Goal: Task Accomplishment & Management: Use online tool/utility

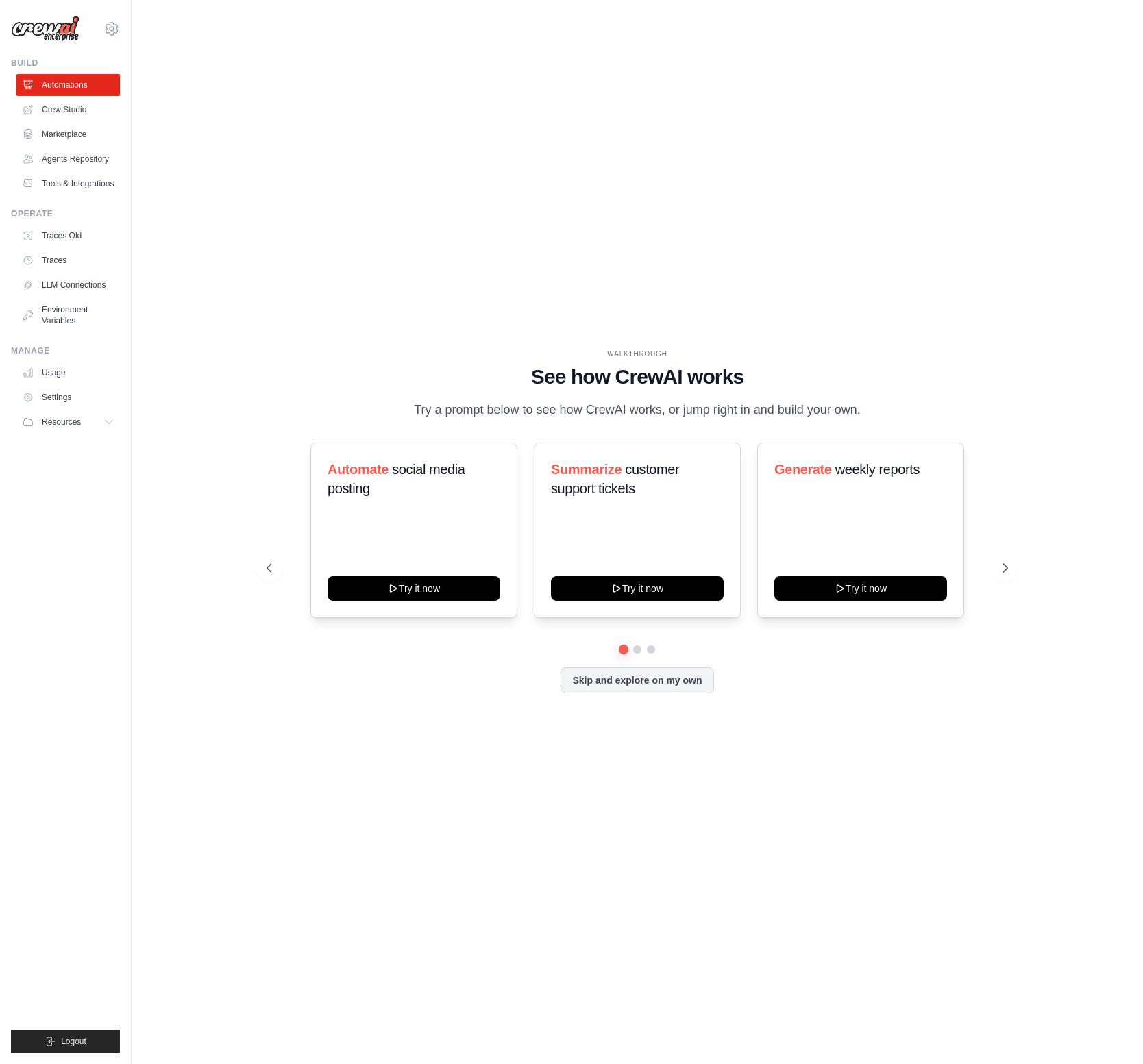
click at [267, 675] on div "Skip and explore on my own" at bounding box center [637, 680] width 741 height 26
click at [429, 201] on div "WALKTHROUGH See how CrewAI works Try a prompt below to see how CrewAI works, or…" at bounding box center [637, 532] width 967 height 1036
click at [89, 287] on link "LLM Connections" at bounding box center [70, 284] width 104 height 22
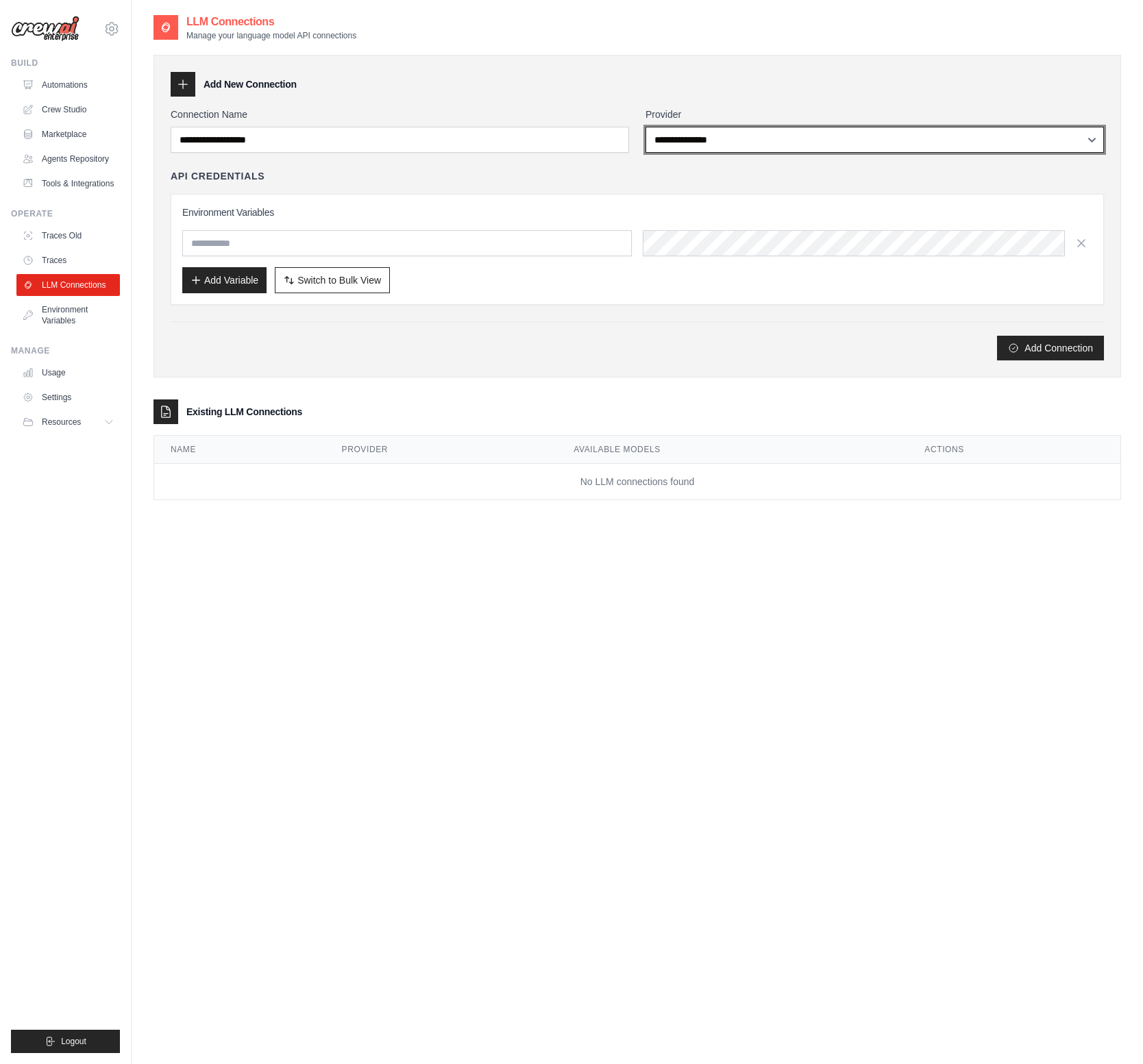
click at [1044, 129] on select "**********" at bounding box center [874, 140] width 459 height 26
click at [50, 256] on link "Traces" at bounding box center [70, 260] width 104 height 22
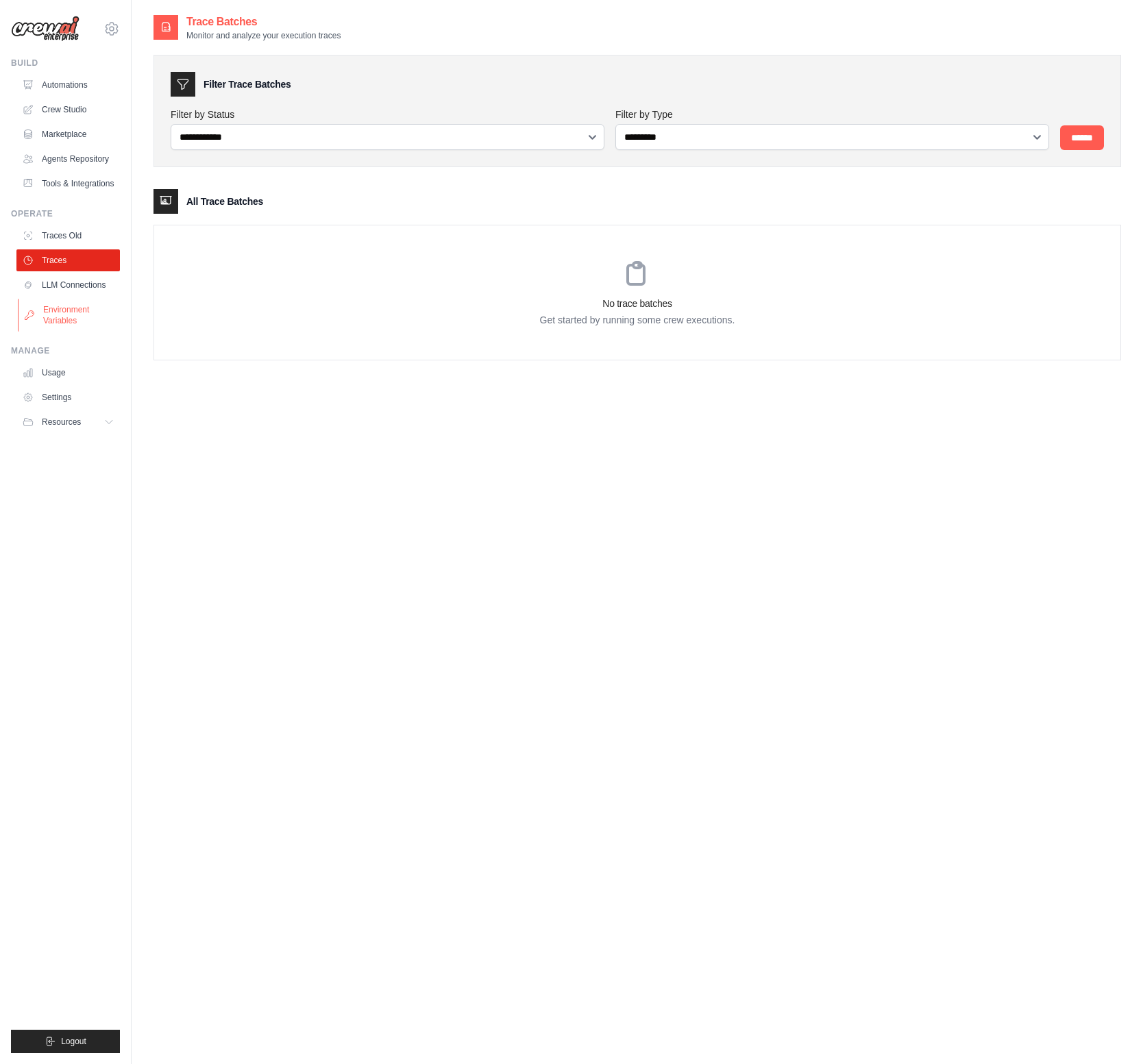
click at [67, 313] on link "Environment Variables" at bounding box center [70, 316] width 104 height 33
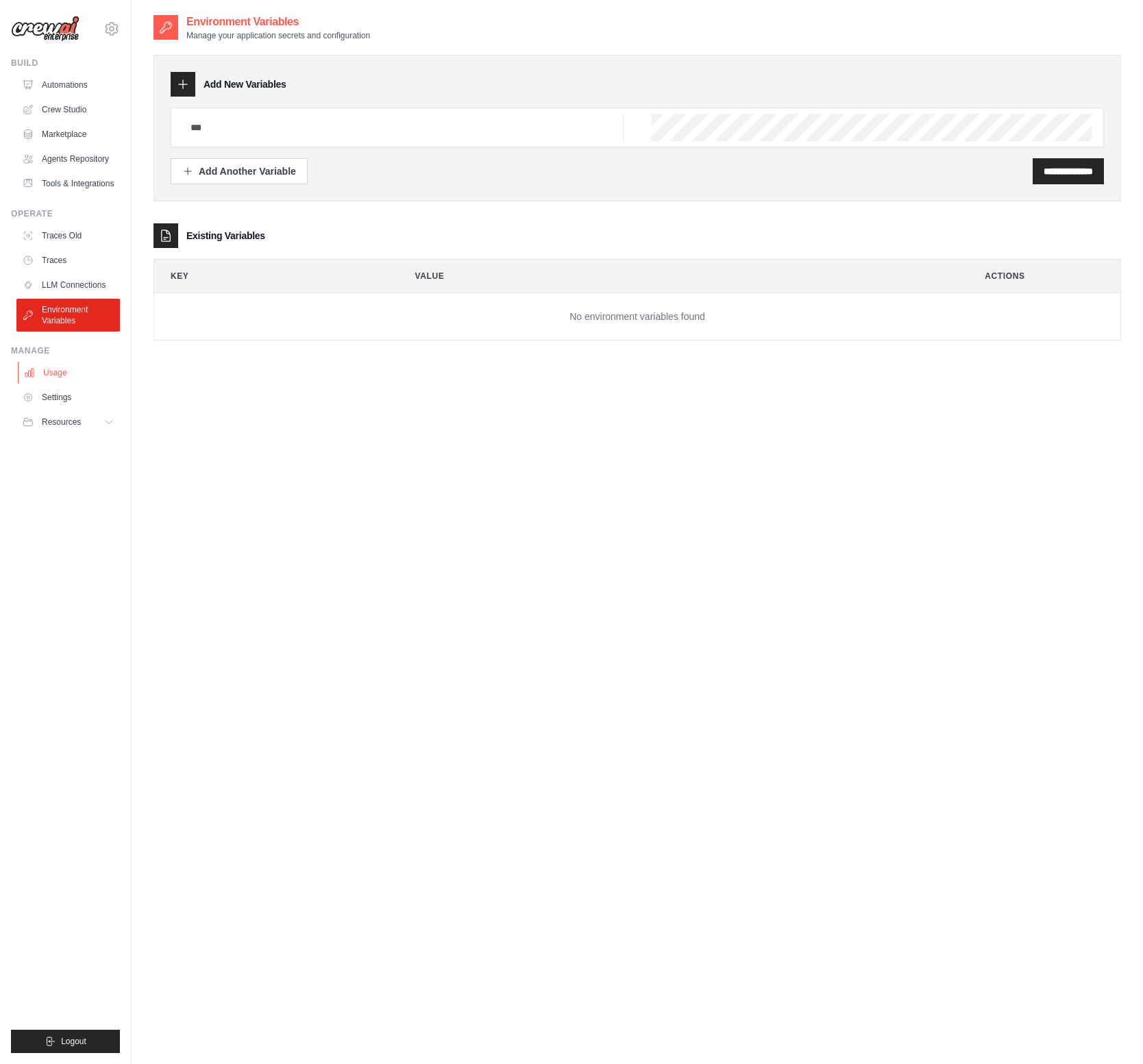
click at [74, 365] on link "Usage" at bounding box center [70, 372] width 104 height 22
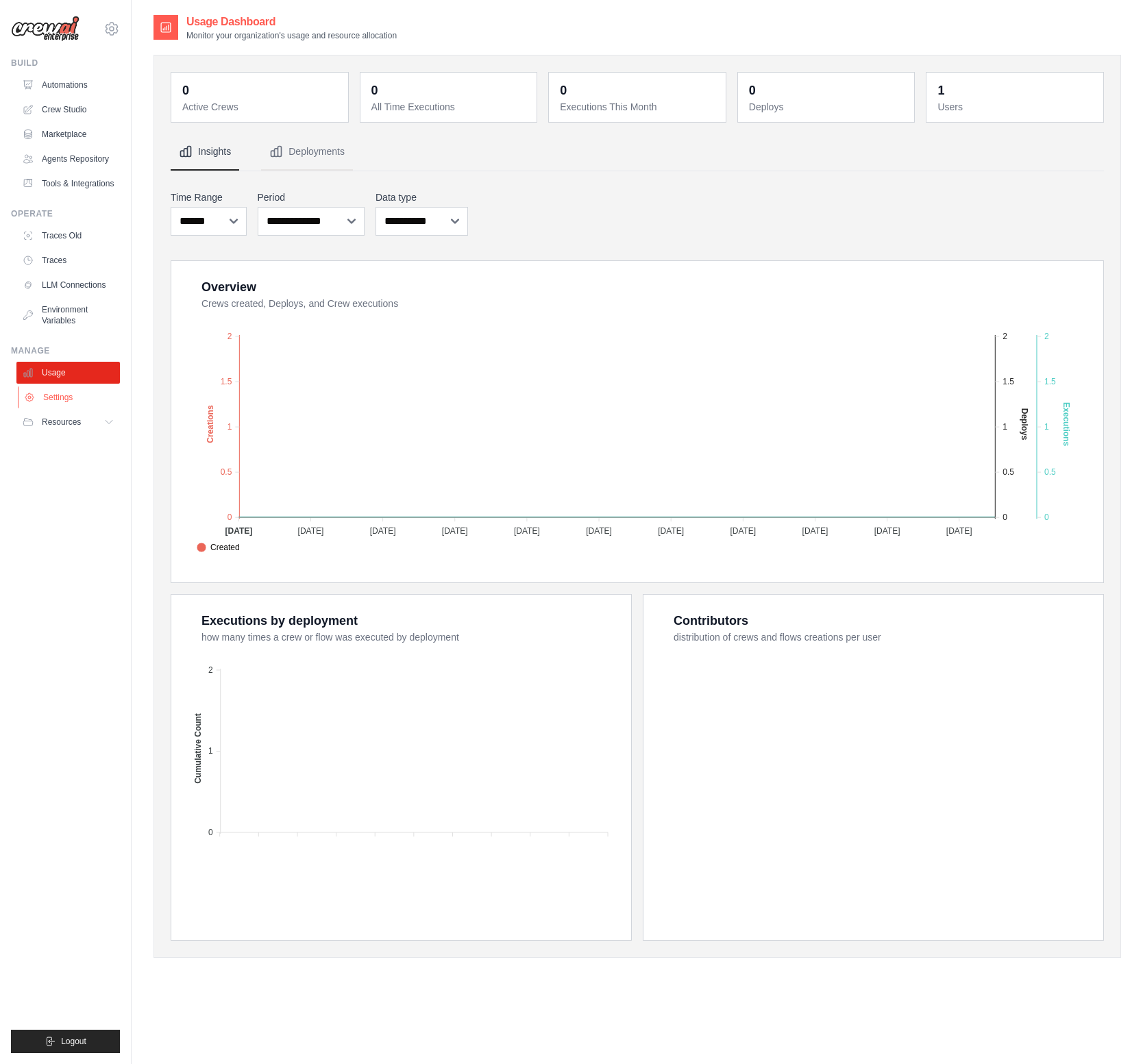
click at [64, 401] on link "Settings" at bounding box center [70, 397] width 104 height 22
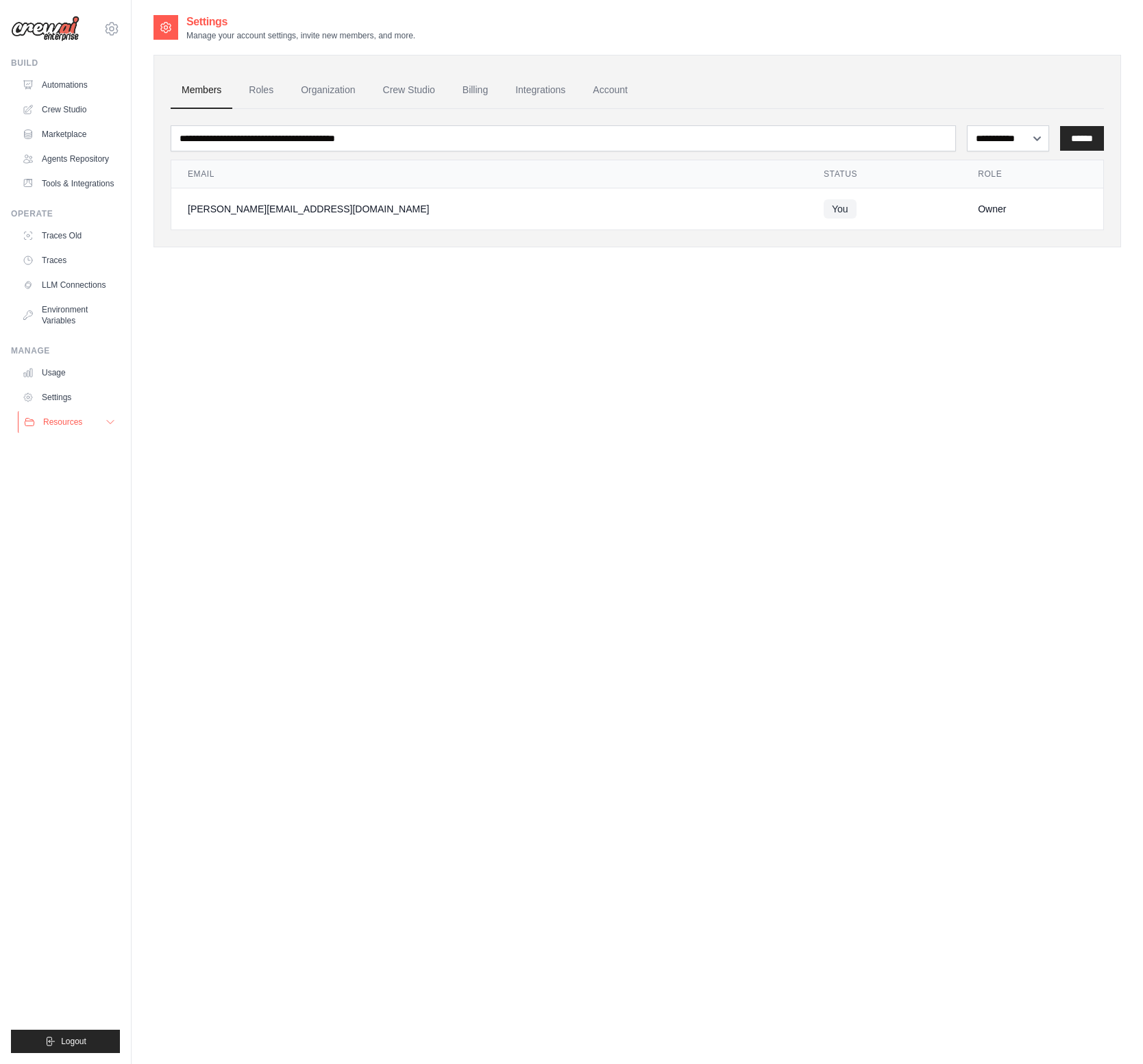
click at [72, 421] on span "Resources" at bounding box center [63, 421] width 39 height 11
click at [464, 90] on link "Billing" at bounding box center [475, 90] width 48 height 37
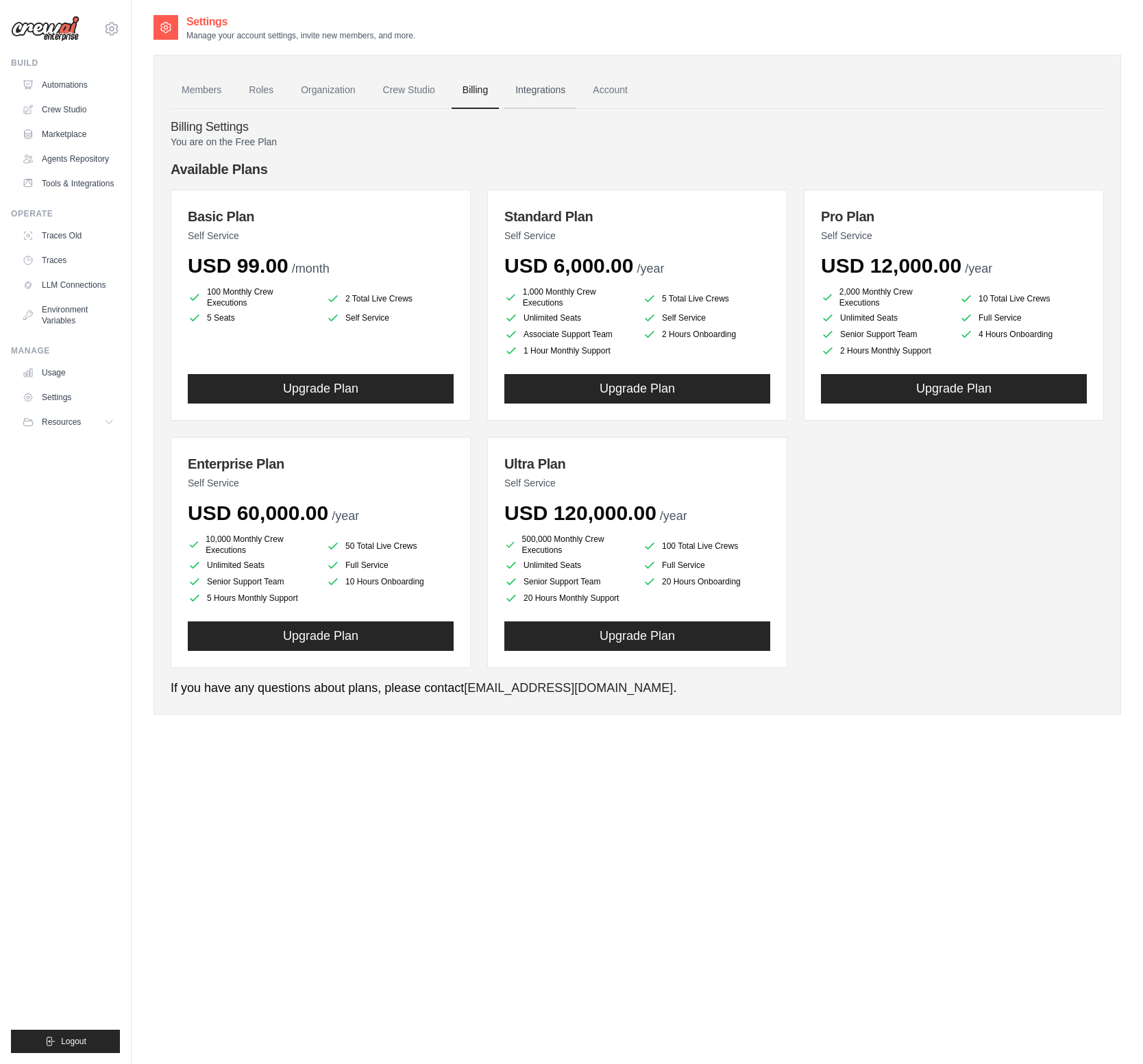
click at [518, 99] on link "Integrations" at bounding box center [541, 90] width 72 height 37
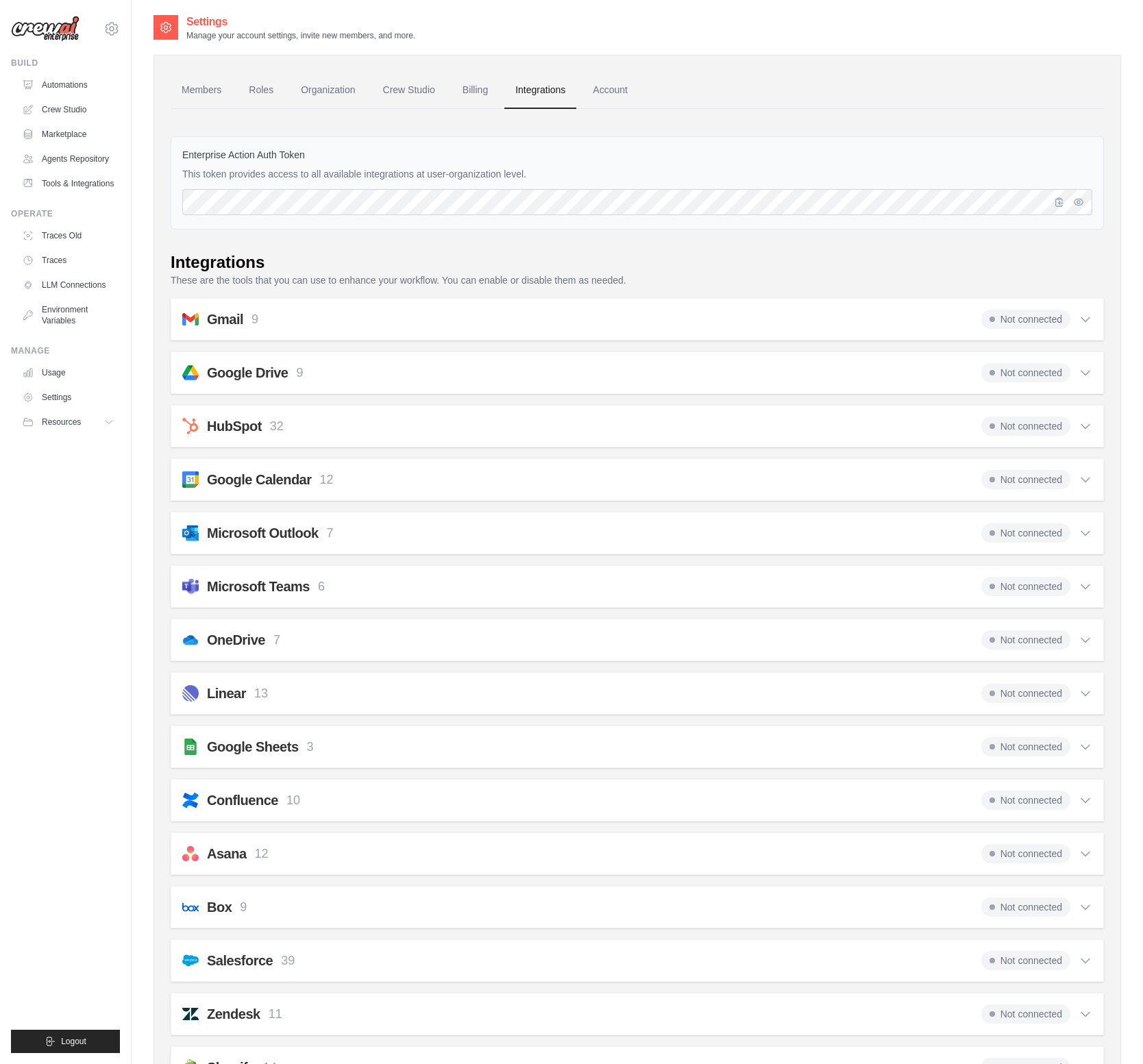
click at [272, 423] on p "32" at bounding box center [276, 426] width 14 height 19
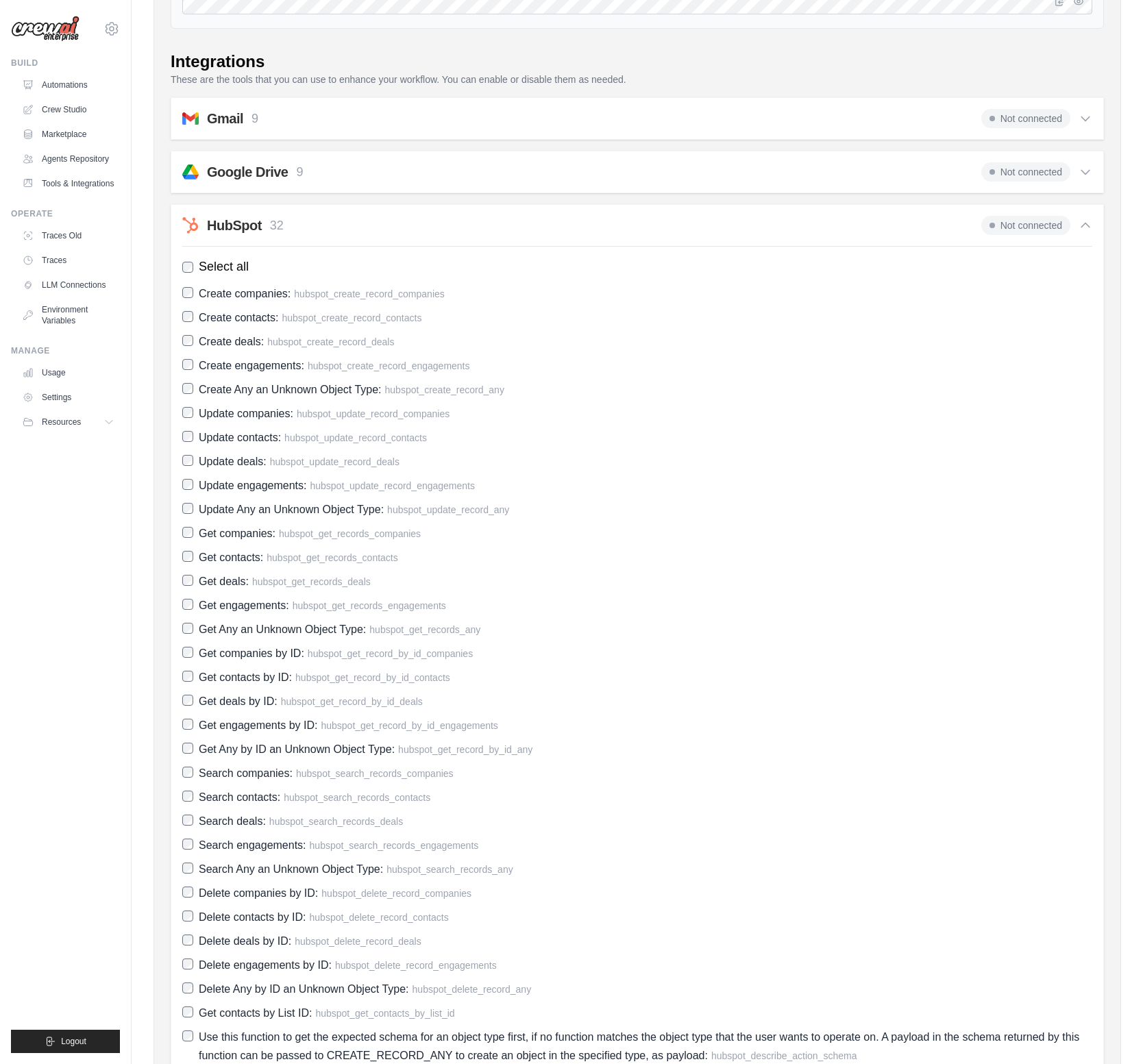
scroll to position [81, 0]
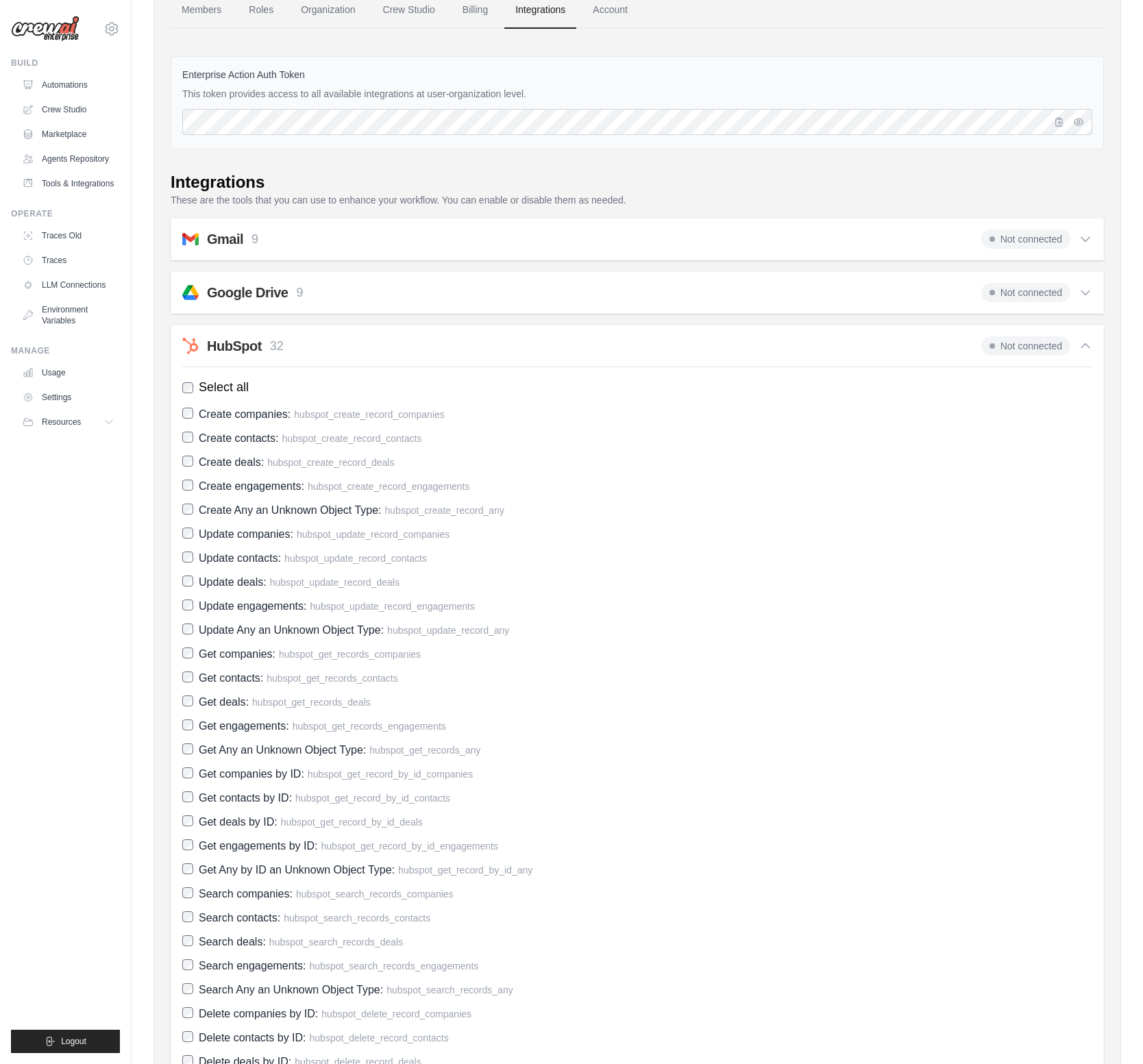
click at [277, 343] on p "32" at bounding box center [276, 346] width 14 height 19
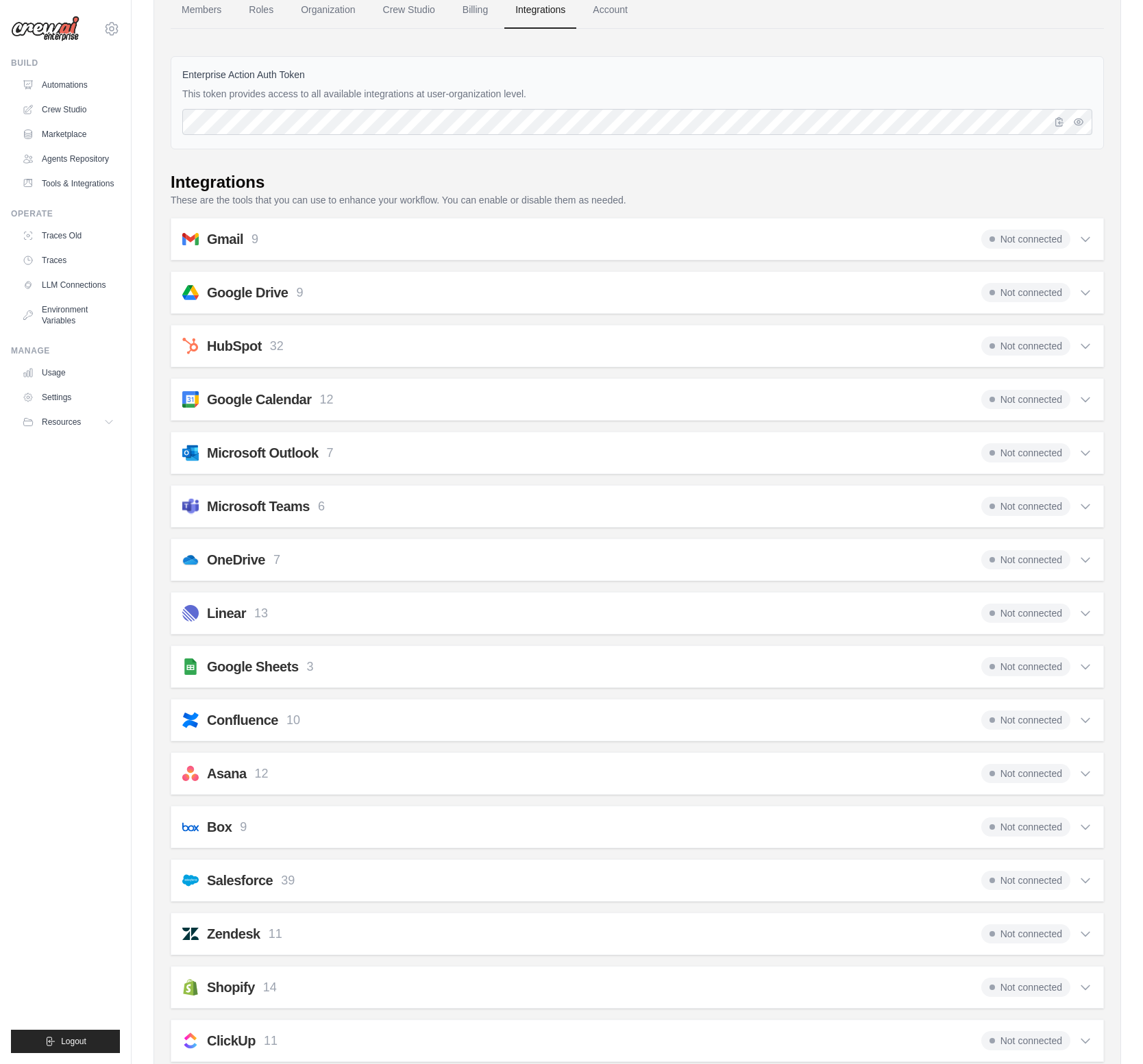
scroll to position [0, 0]
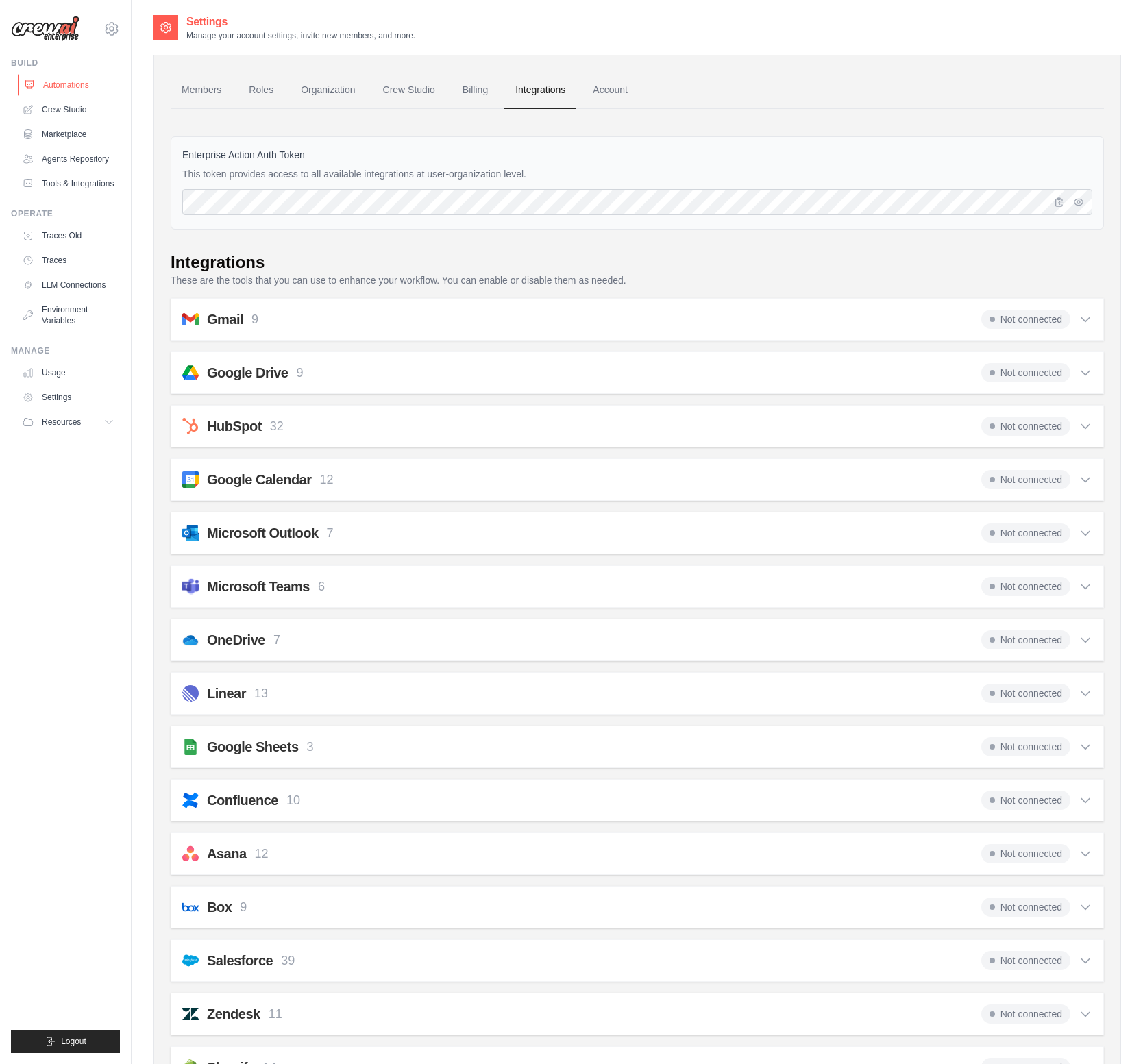
click at [52, 81] on link "Automations" at bounding box center [70, 85] width 104 height 22
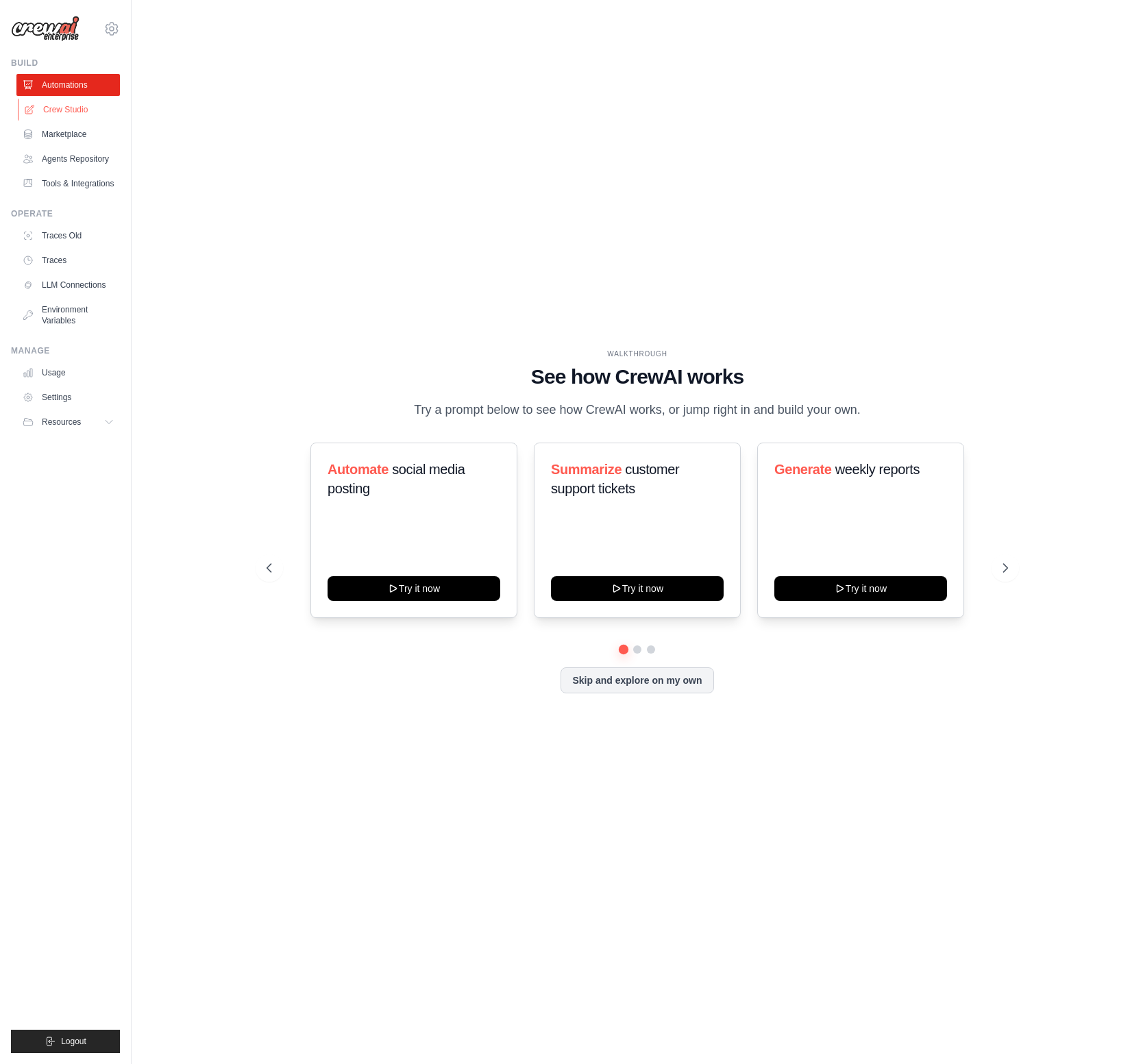
click at [56, 111] on link "Crew Studio" at bounding box center [70, 109] width 104 height 22
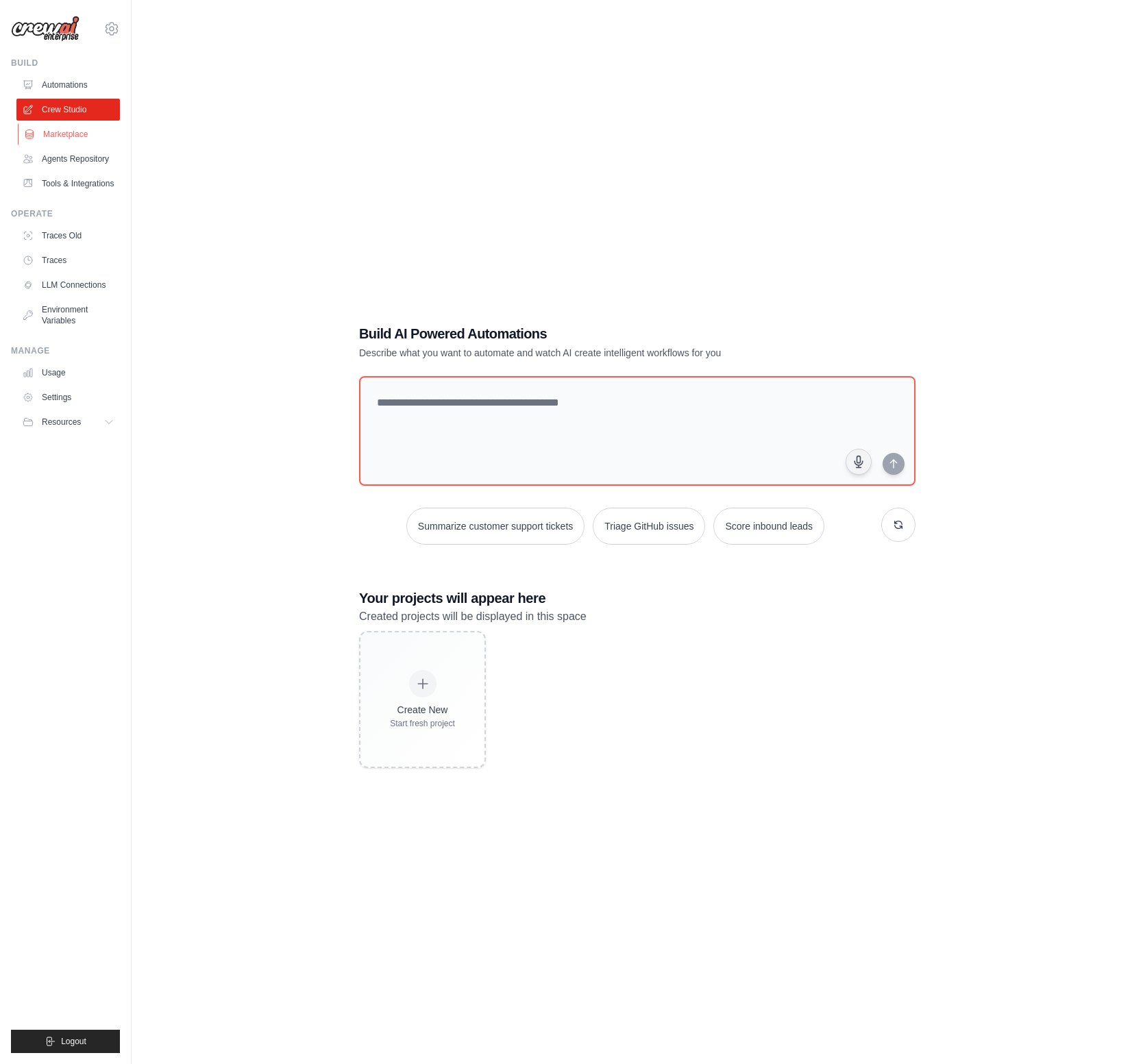
click at [60, 134] on link "Marketplace" at bounding box center [70, 134] width 104 height 22
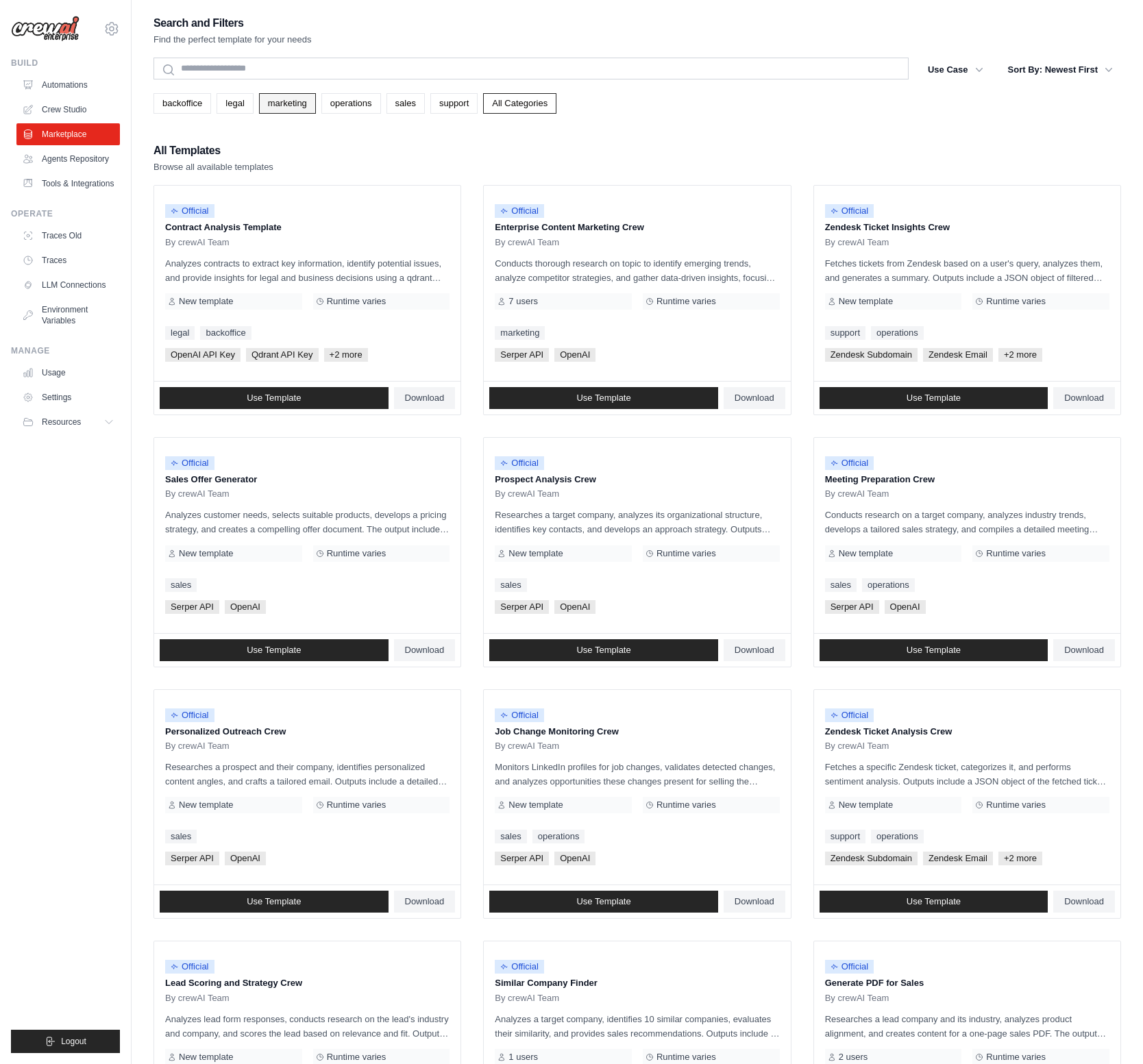
click at [293, 102] on link "marketing" at bounding box center [287, 103] width 57 height 21
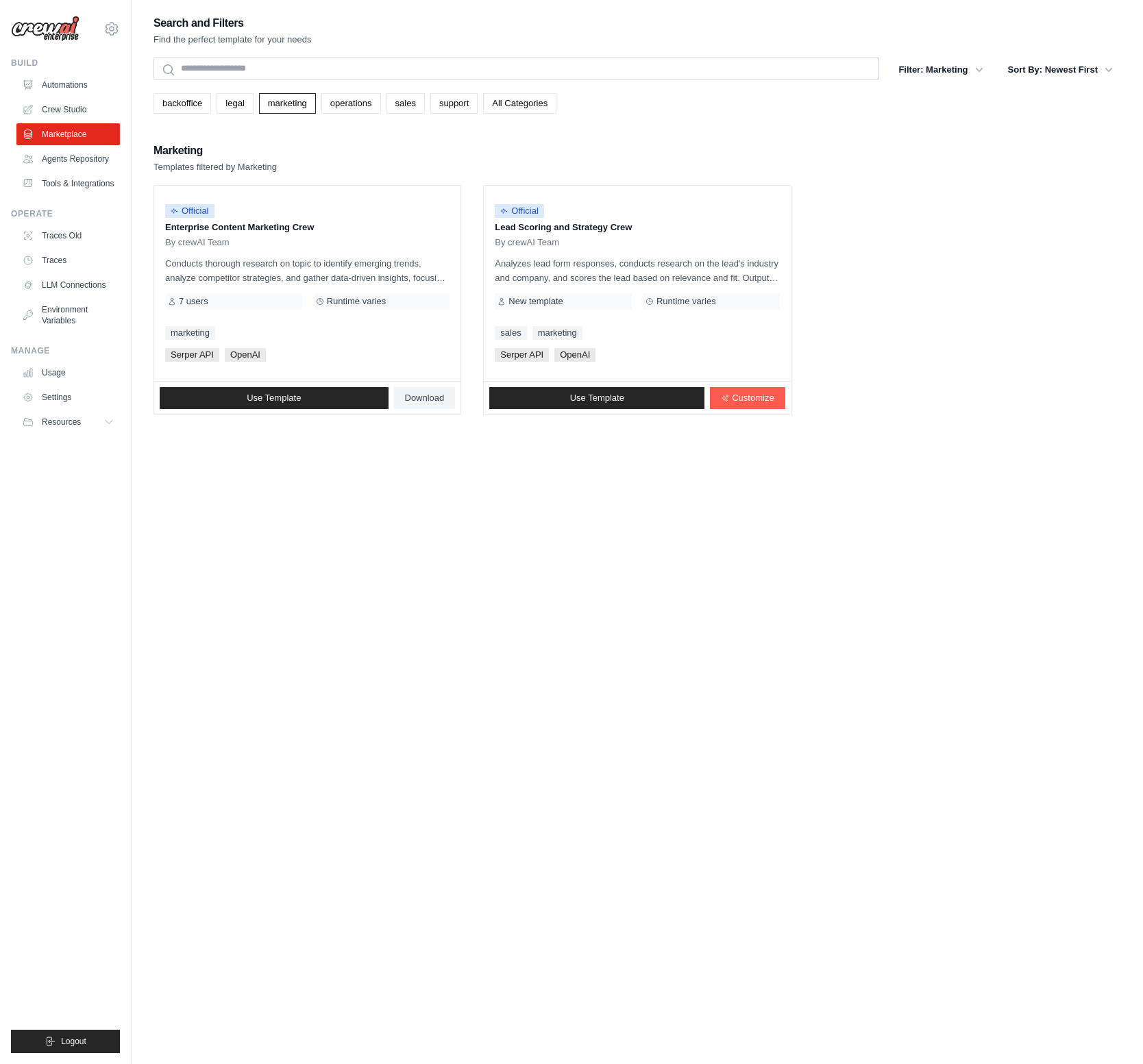
click at [529, 99] on link "All Categories" at bounding box center [519, 103] width 73 height 21
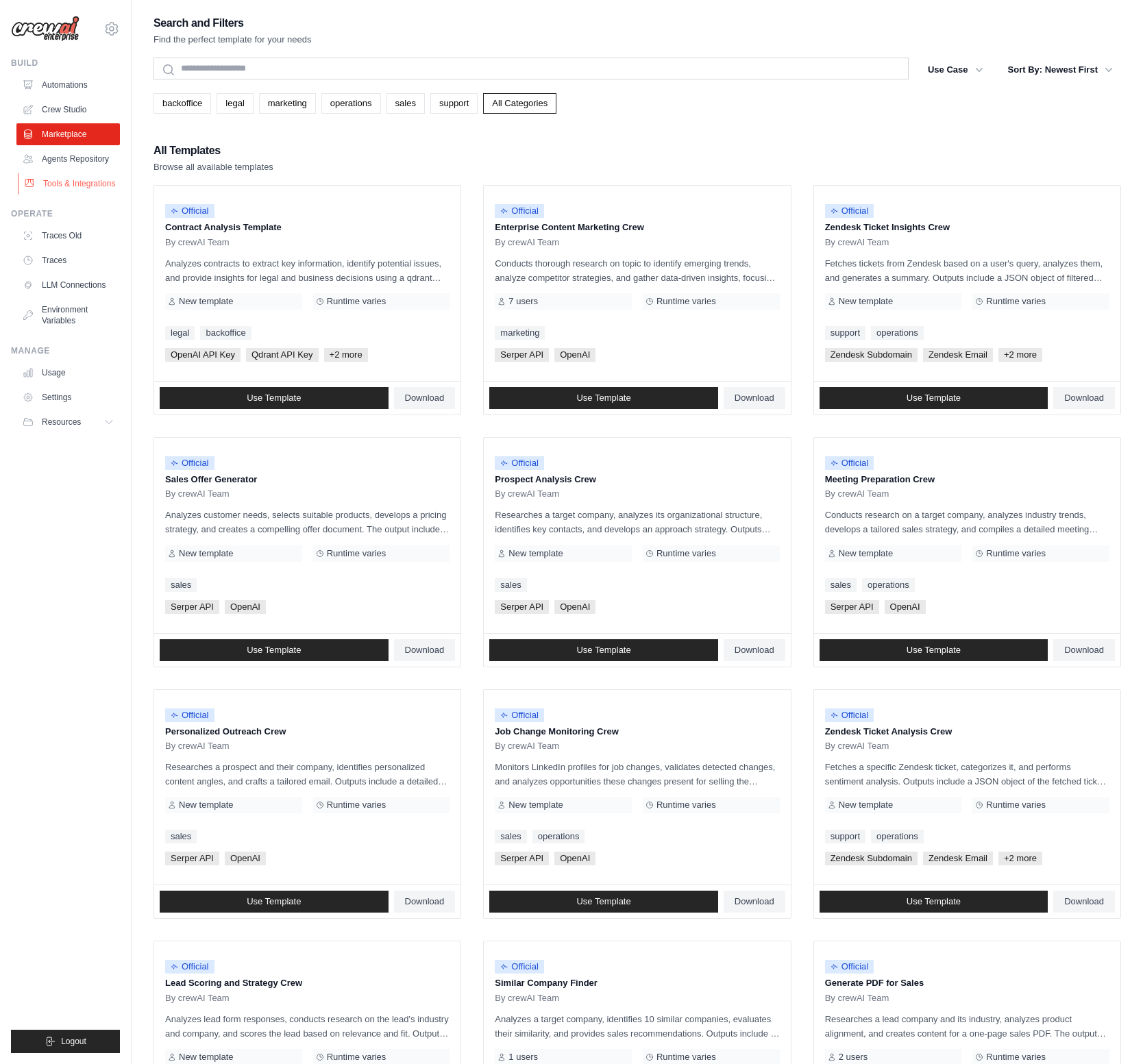
click at [86, 182] on link "Tools & Integrations" at bounding box center [70, 183] width 104 height 22
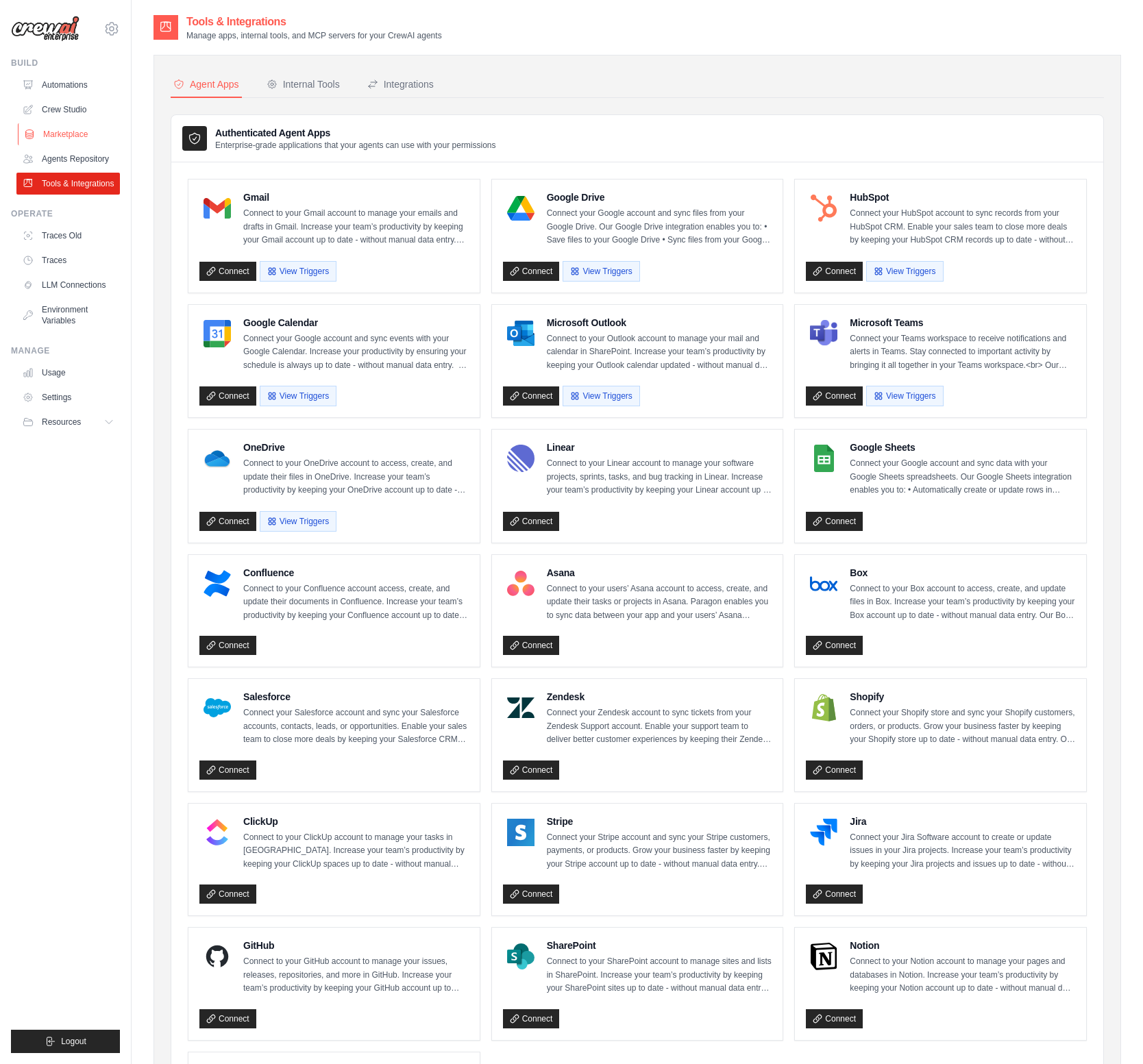
click at [82, 131] on link "Marketplace" at bounding box center [70, 134] width 104 height 22
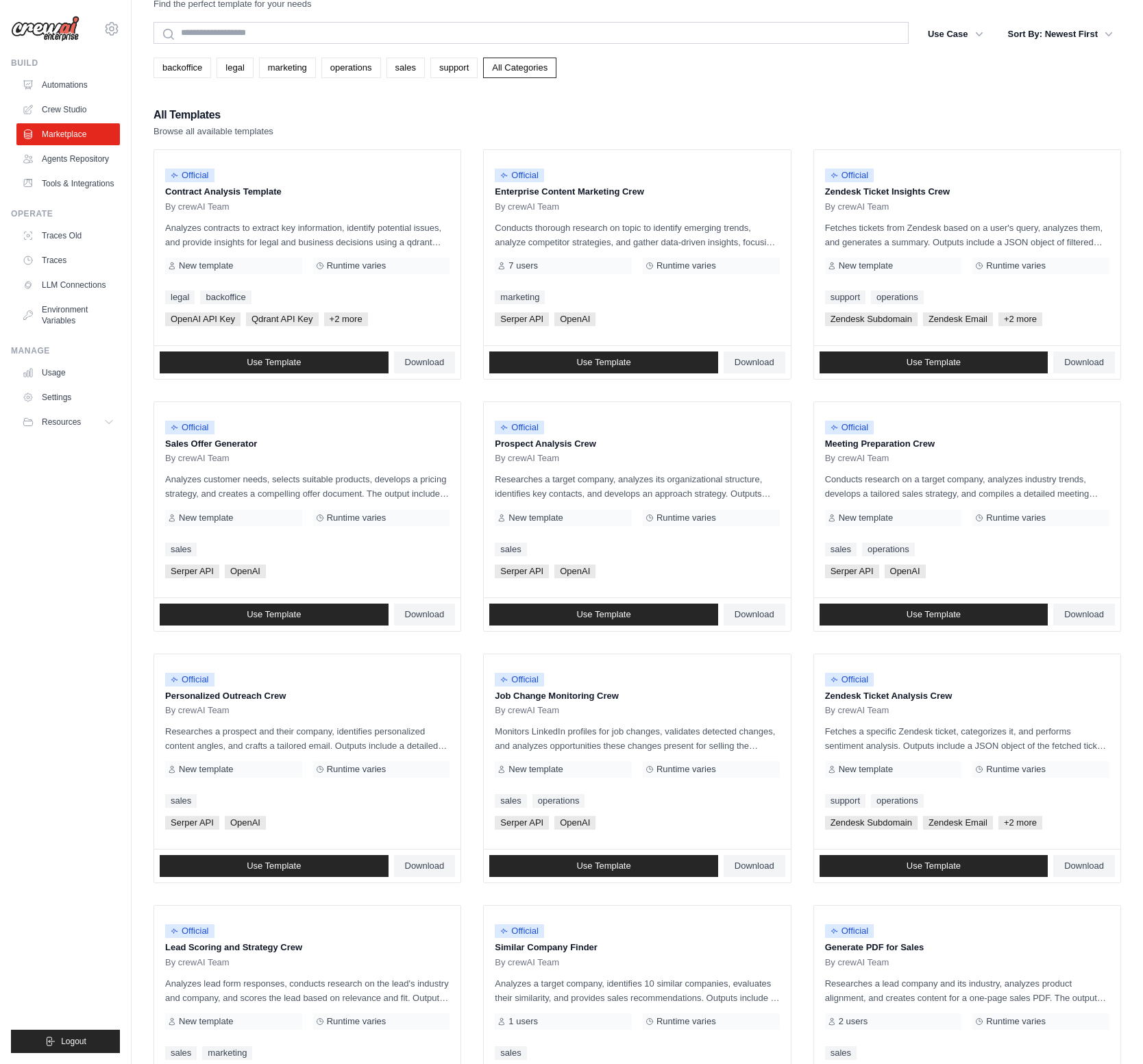
scroll to position [205, 0]
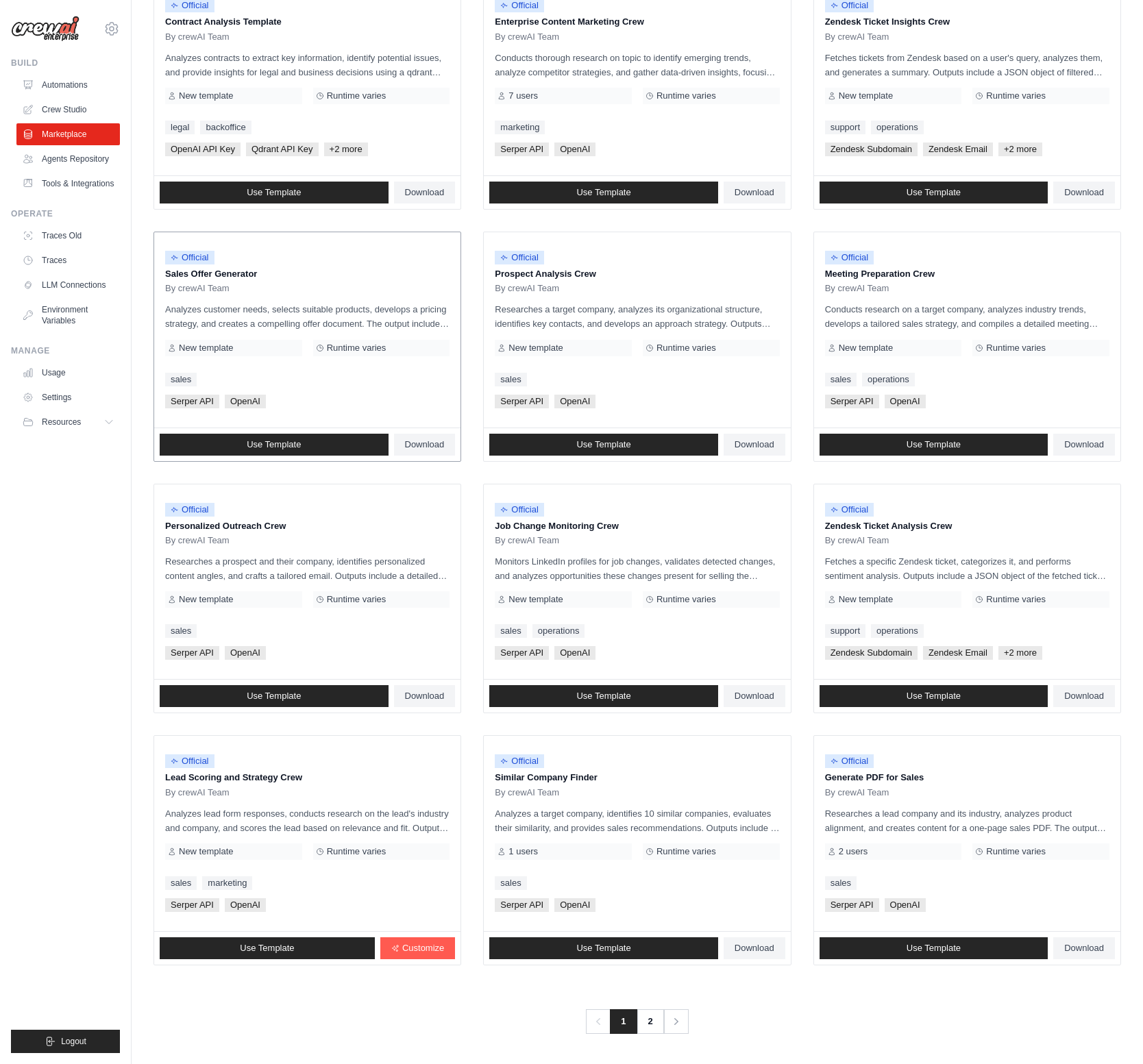
click at [331, 354] on div "Runtime varies" at bounding box center [381, 348] width 137 height 16
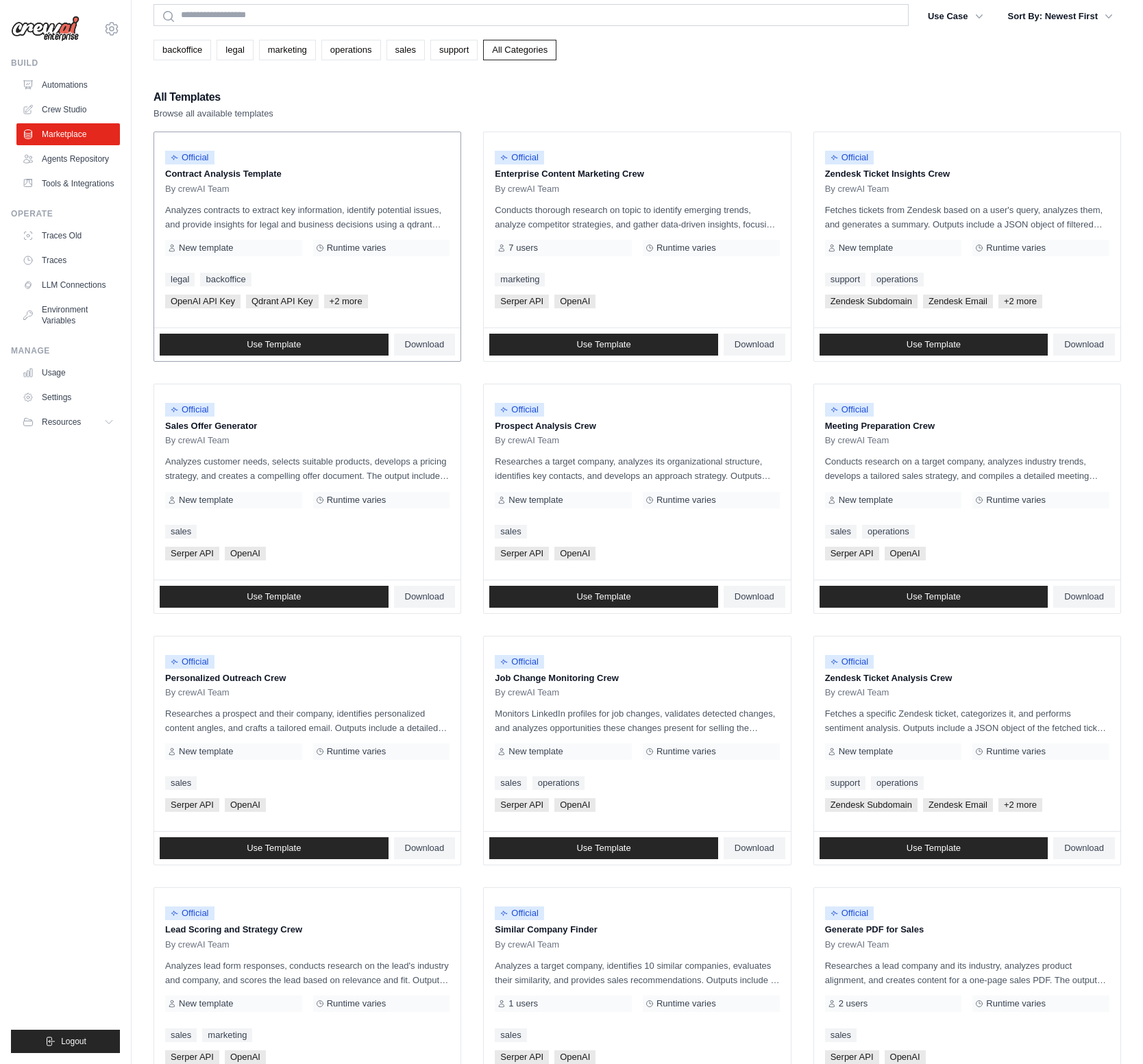
scroll to position [0, 0]
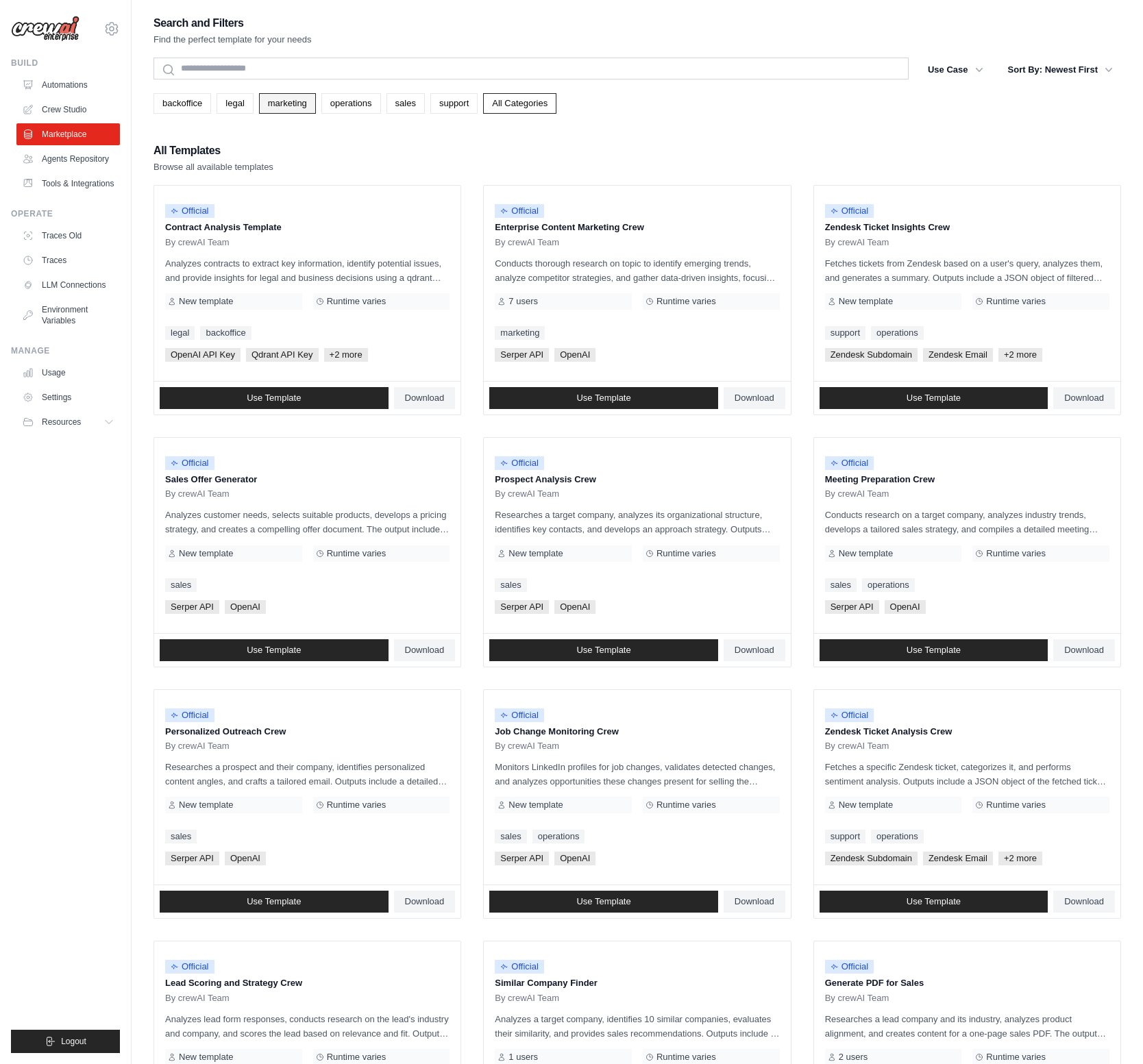
click at [304, 112] on link "marketing" at bounding box center [287, 103] width 57 height 21
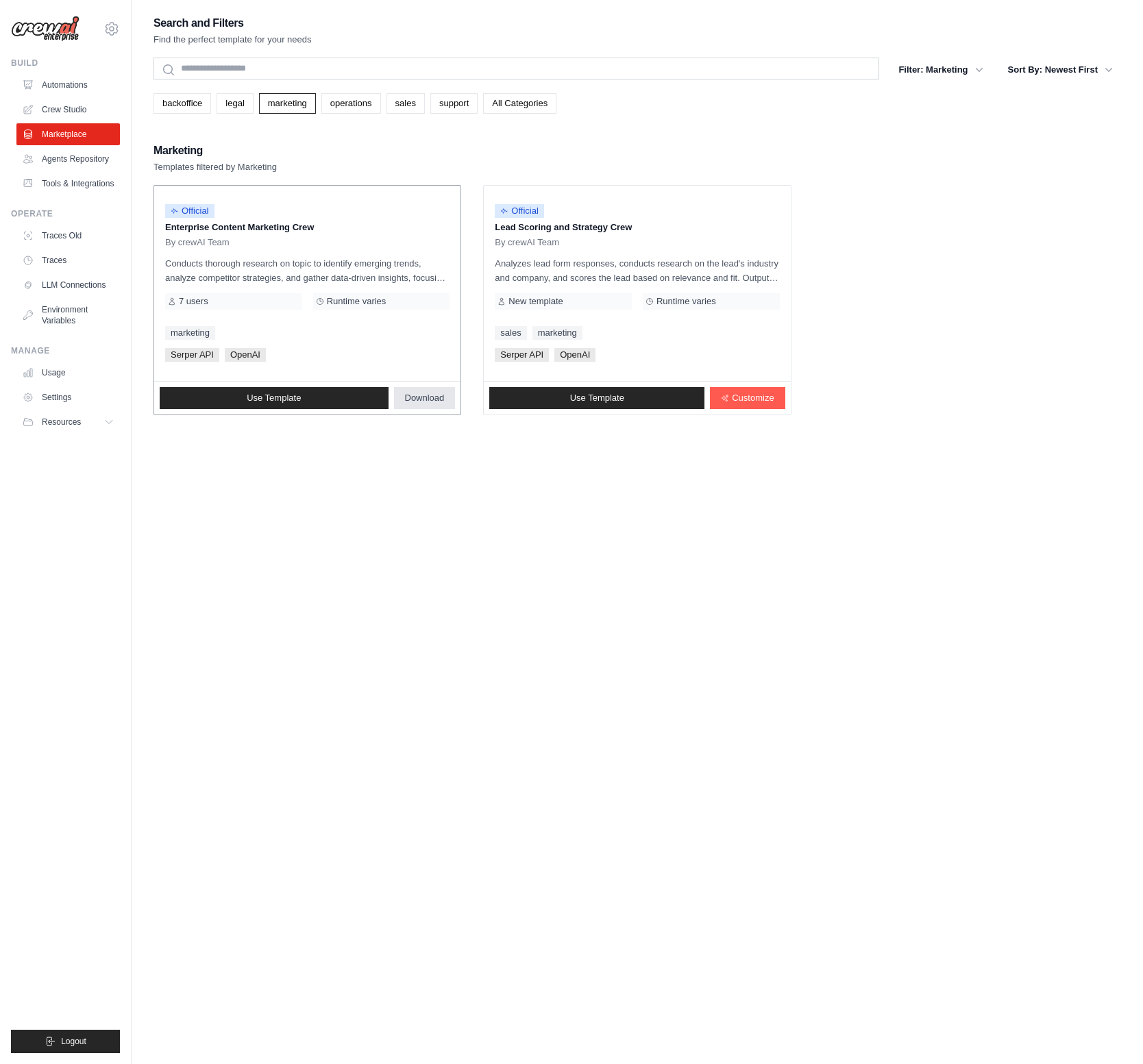
click at [434, 403] on link "Download" at bounding box center [424, 398] width 62 height 22
click at [97, 156] on link "Agents Repository" at bounding box center [70, 159] width 104 height 22
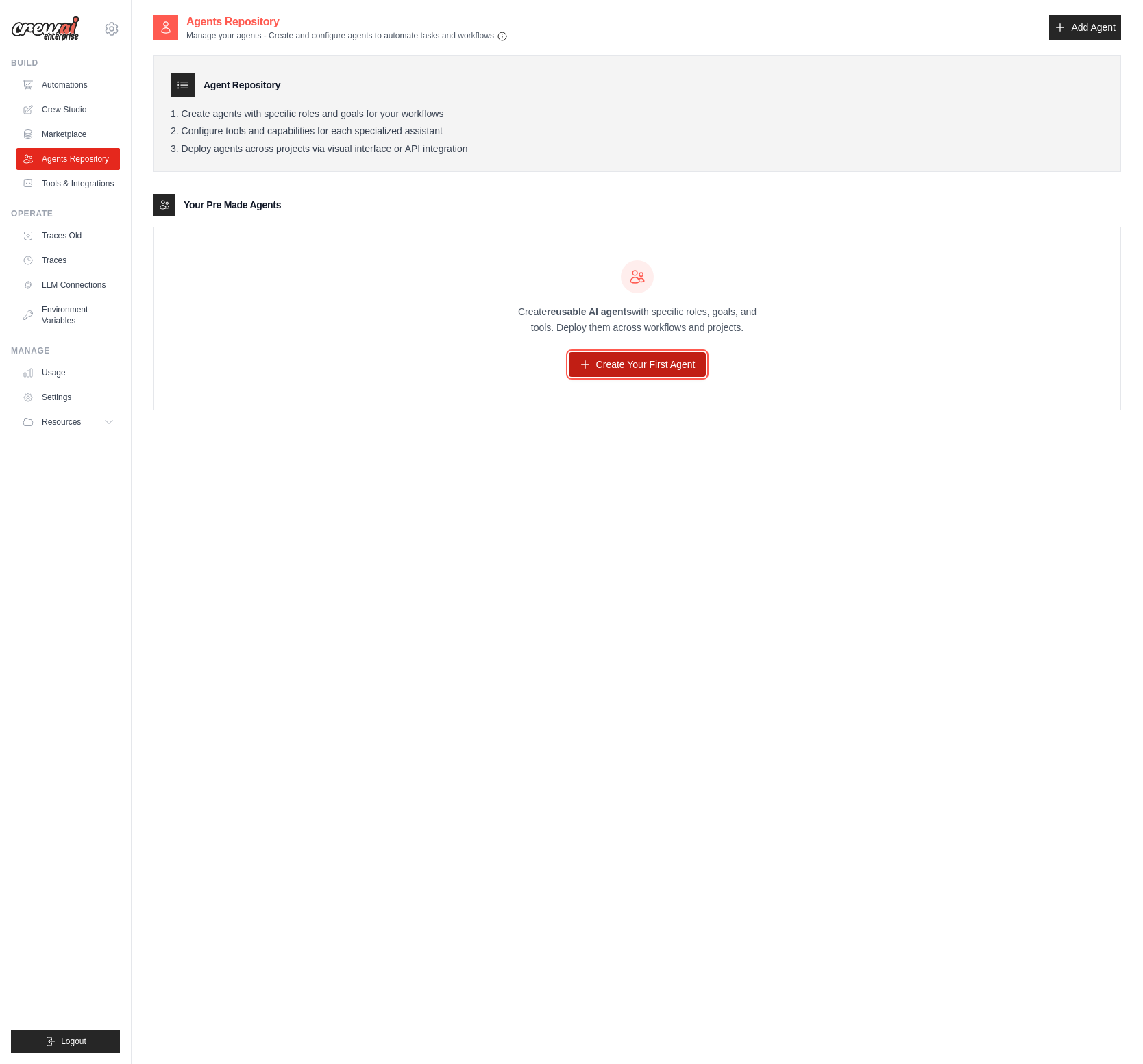
click at [656, 359] on link "Create Your First Agent" at bounding box center [638, 365] width 138 height 25
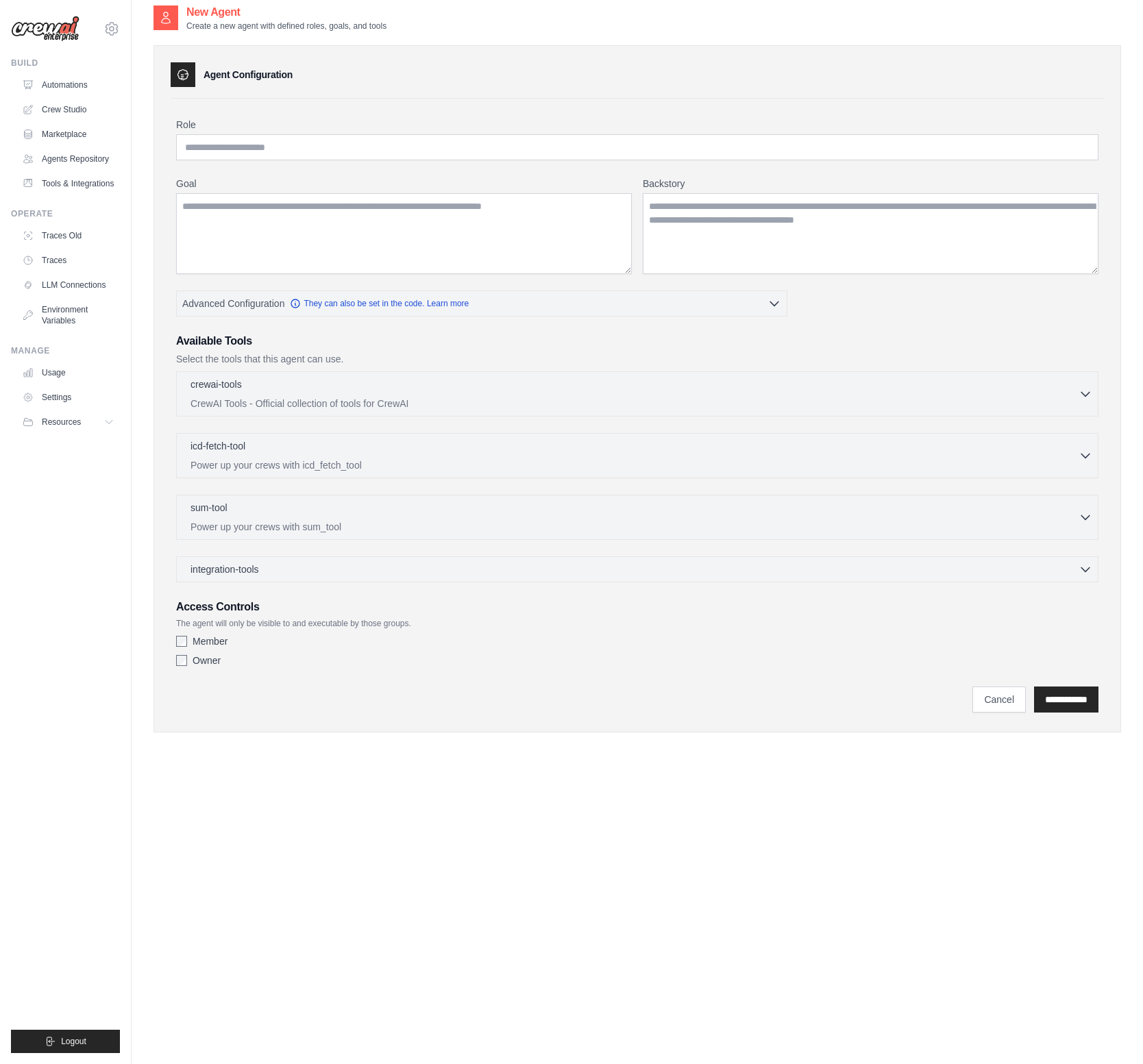
scroll to position [11, 0]
click at [1078, 383] on button "crewai-tools 0 selected CrewAI Tools - Official collection of tools for CrewAI" at bounding box center [637, 392] width 910 height 33
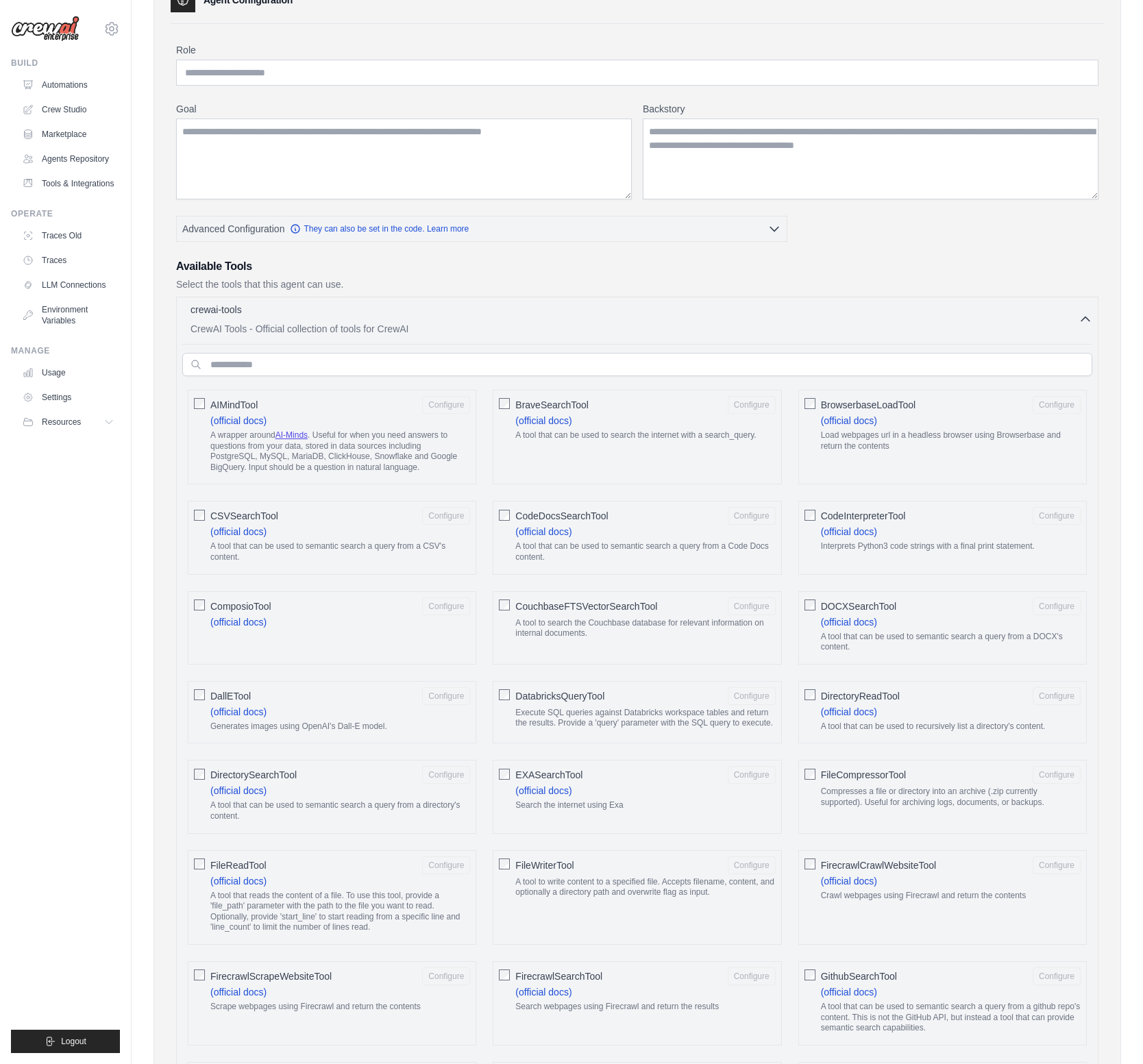
scroll to position [0, 0]
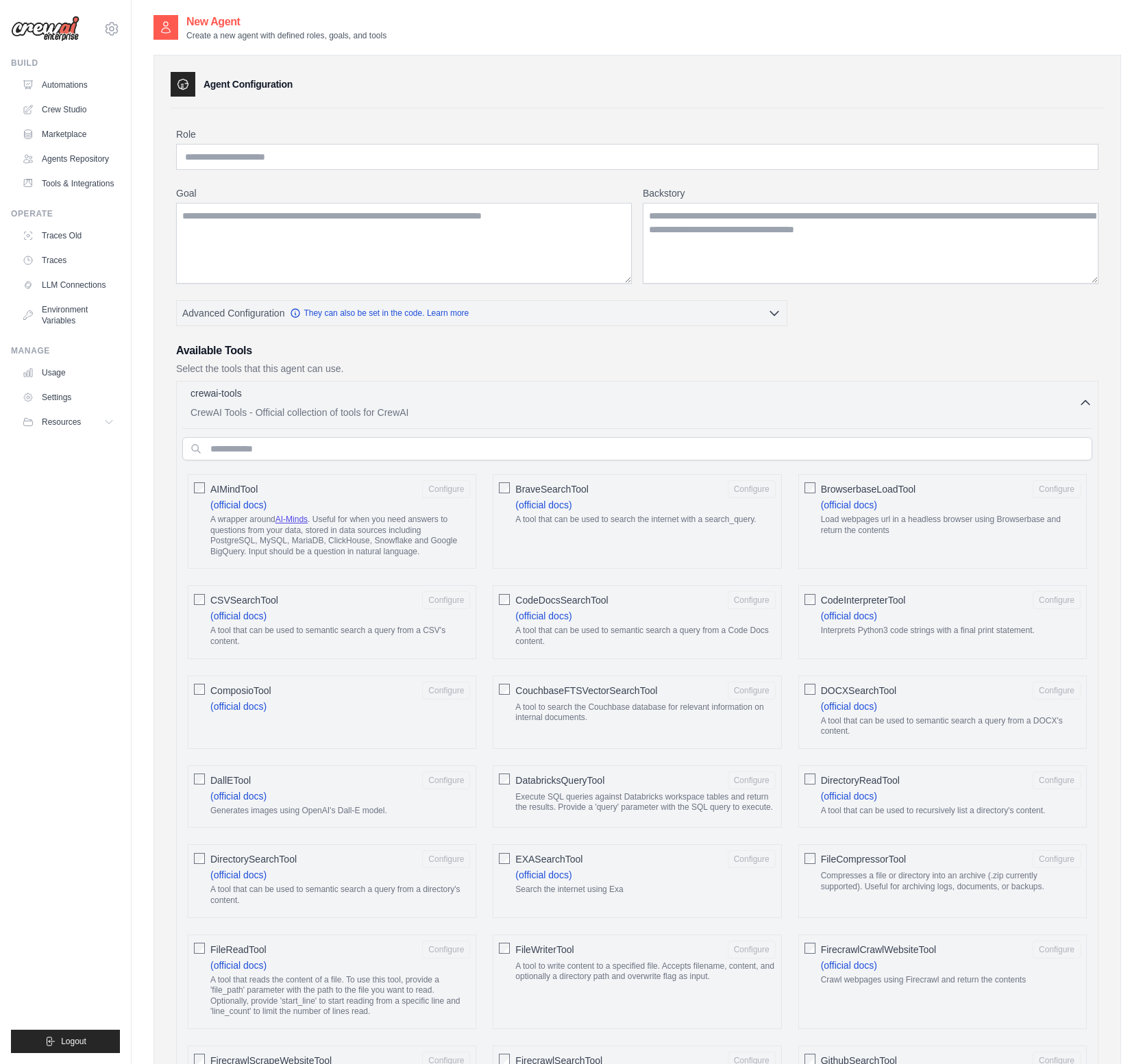
click at [1086, 400] on icon "button" at bounding box center [1085, 403] width 14 height 14
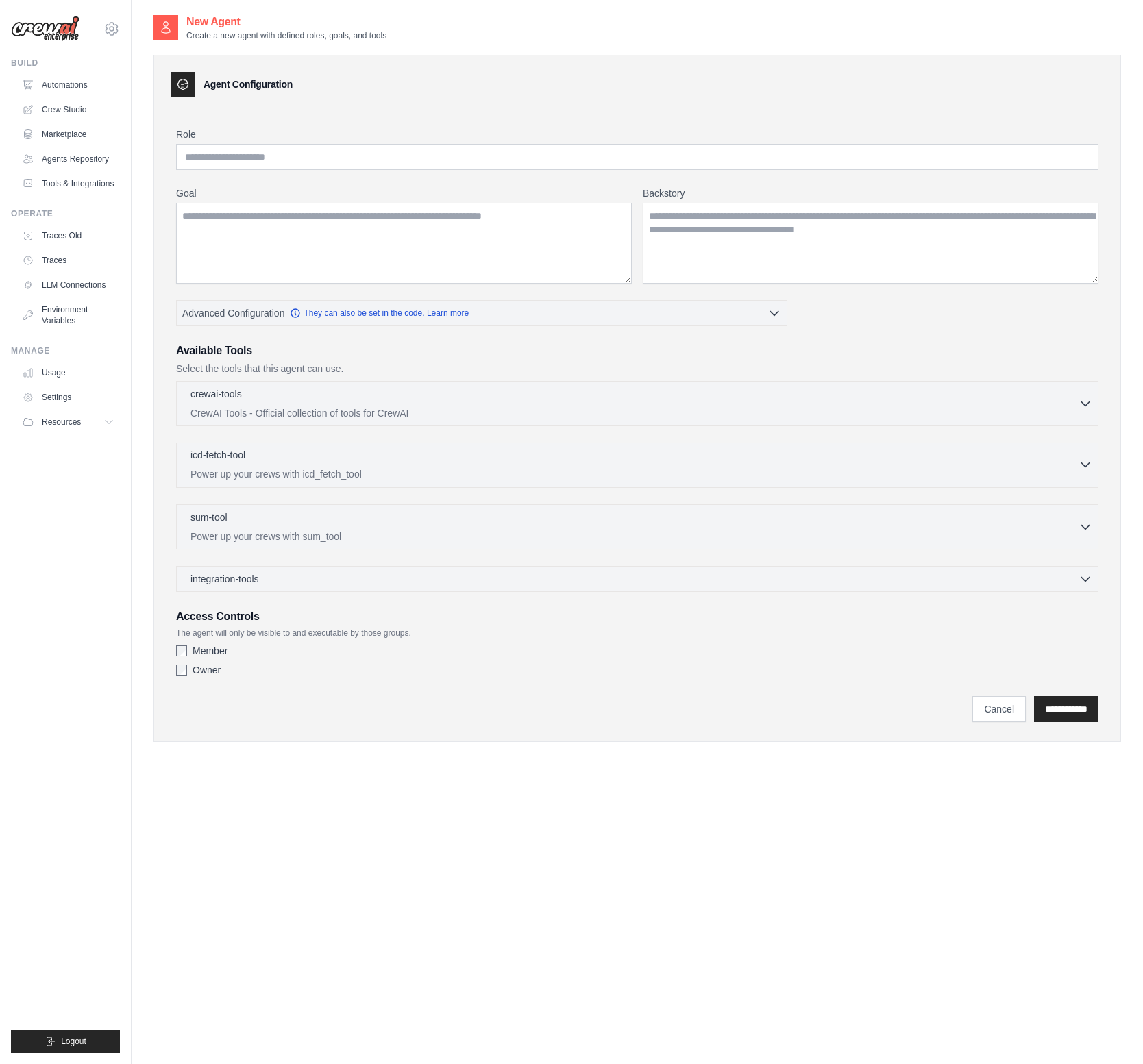
click at [1085, 466] on icon "button" at bounding box center [1085, 465] width 8 height 4
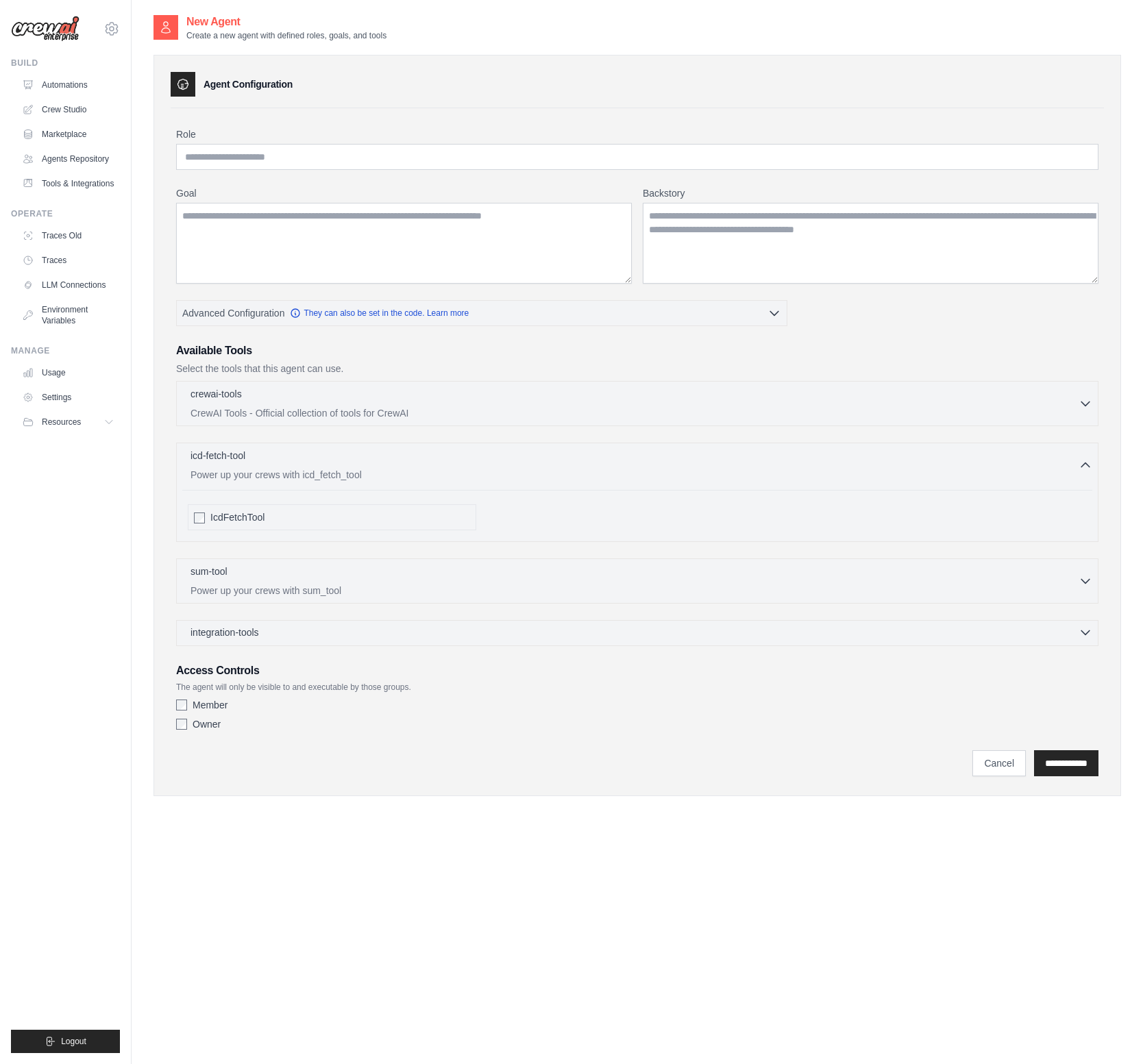
click at [1083, 634] on icon "button" at bounding box center [1085, 632] width 14 height 14
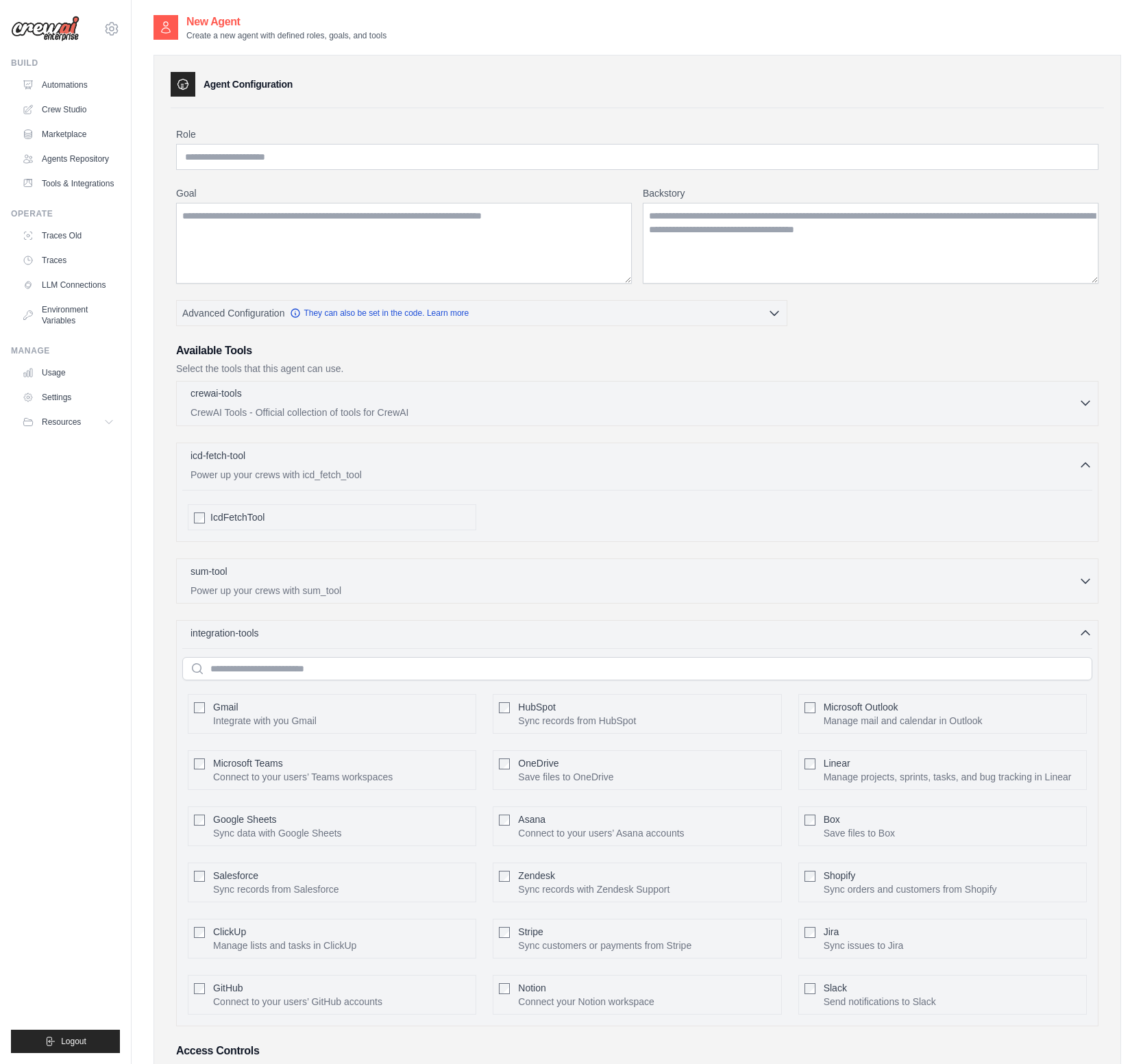
click at [1085, 398] on icon "button" at bounding box center [1085, 403] width 14 height 14
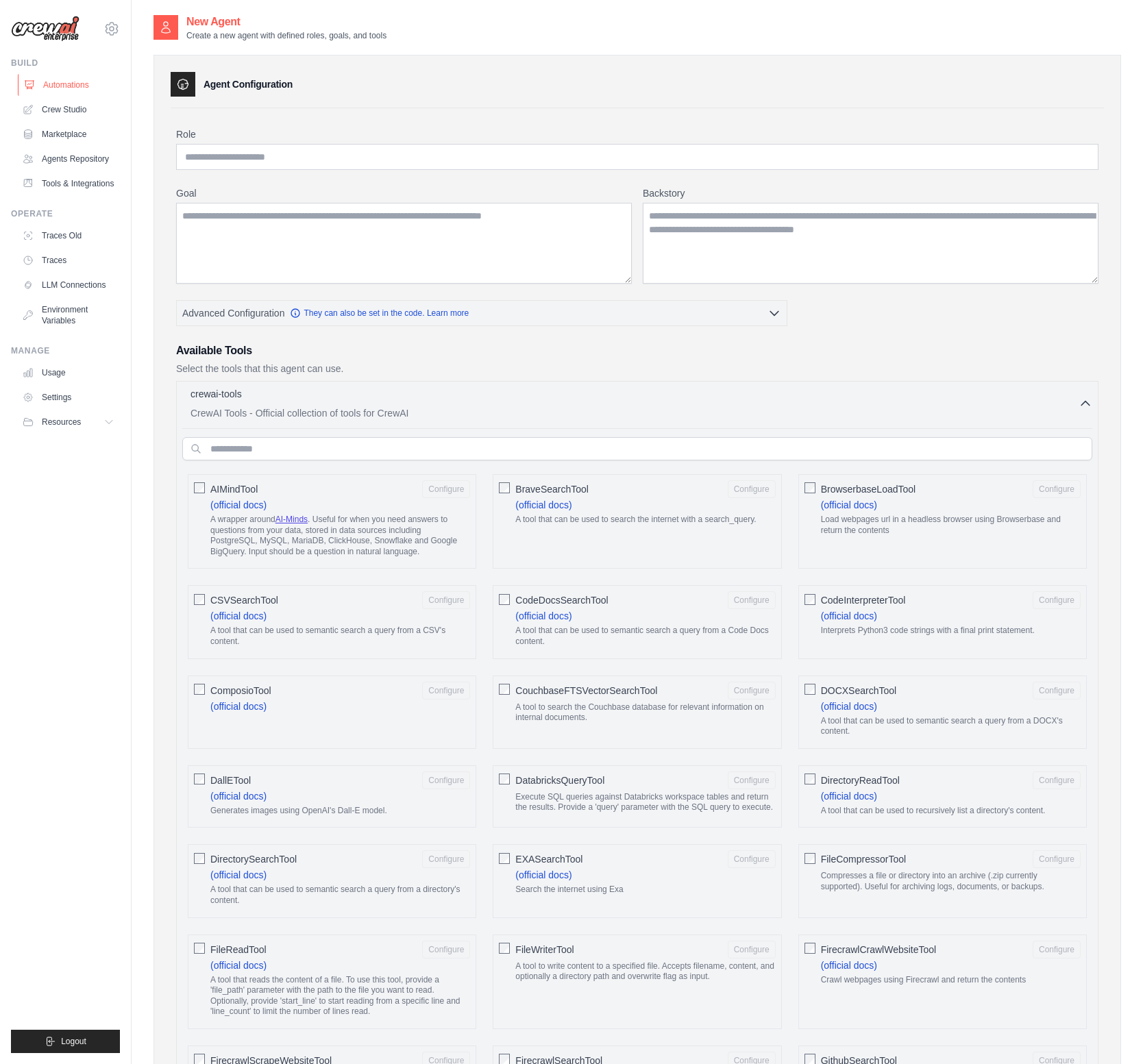
click at [55, 87] on link "Automations" at bounding box center [70, 85] width 104 height 22
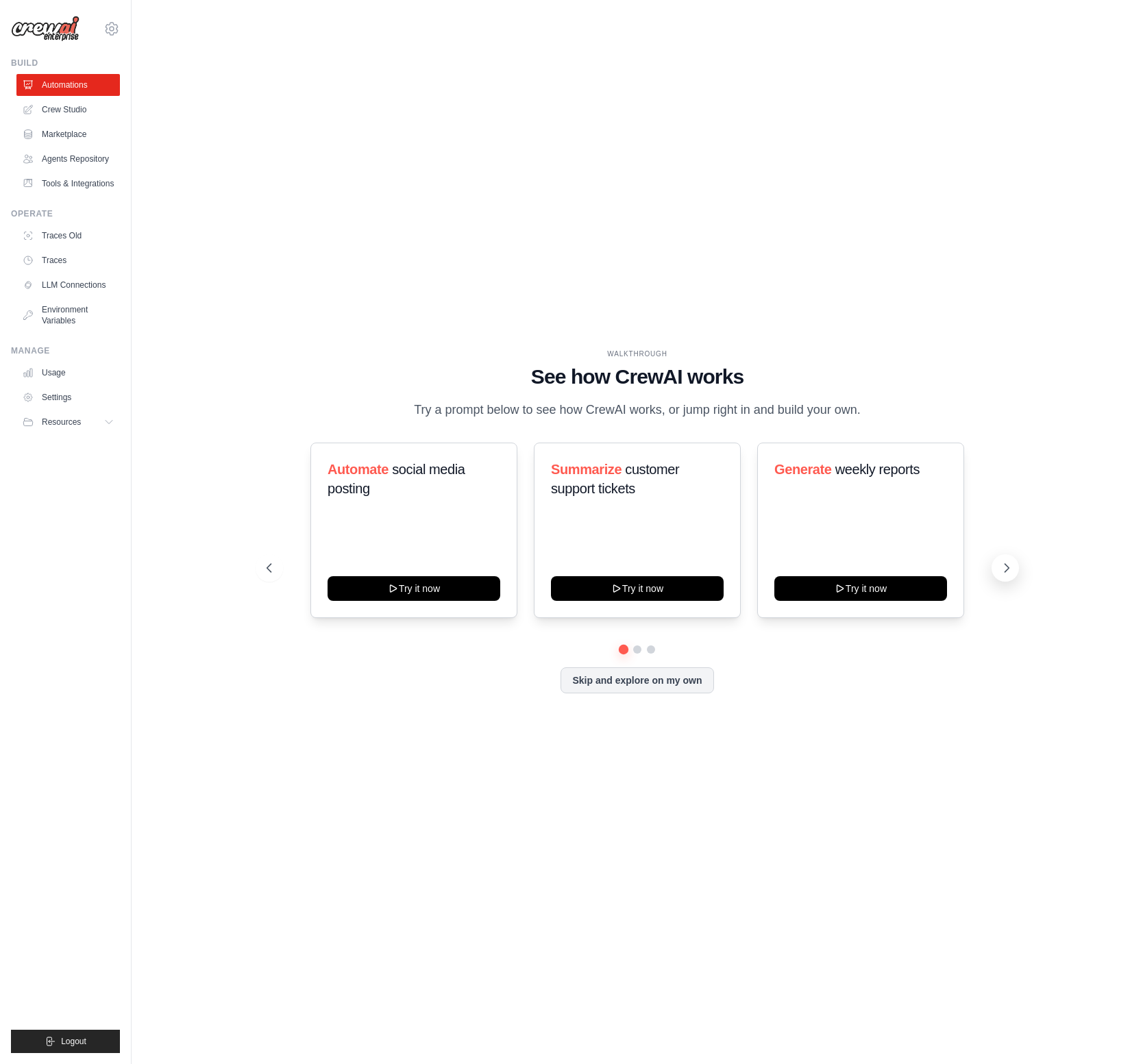
click at [1007, 567] on icon at bounding box center [1006, 568] width 4 height 8
click at [416, 587] on button "Try it now" at bounding box center [414, 587] width 173 height 25
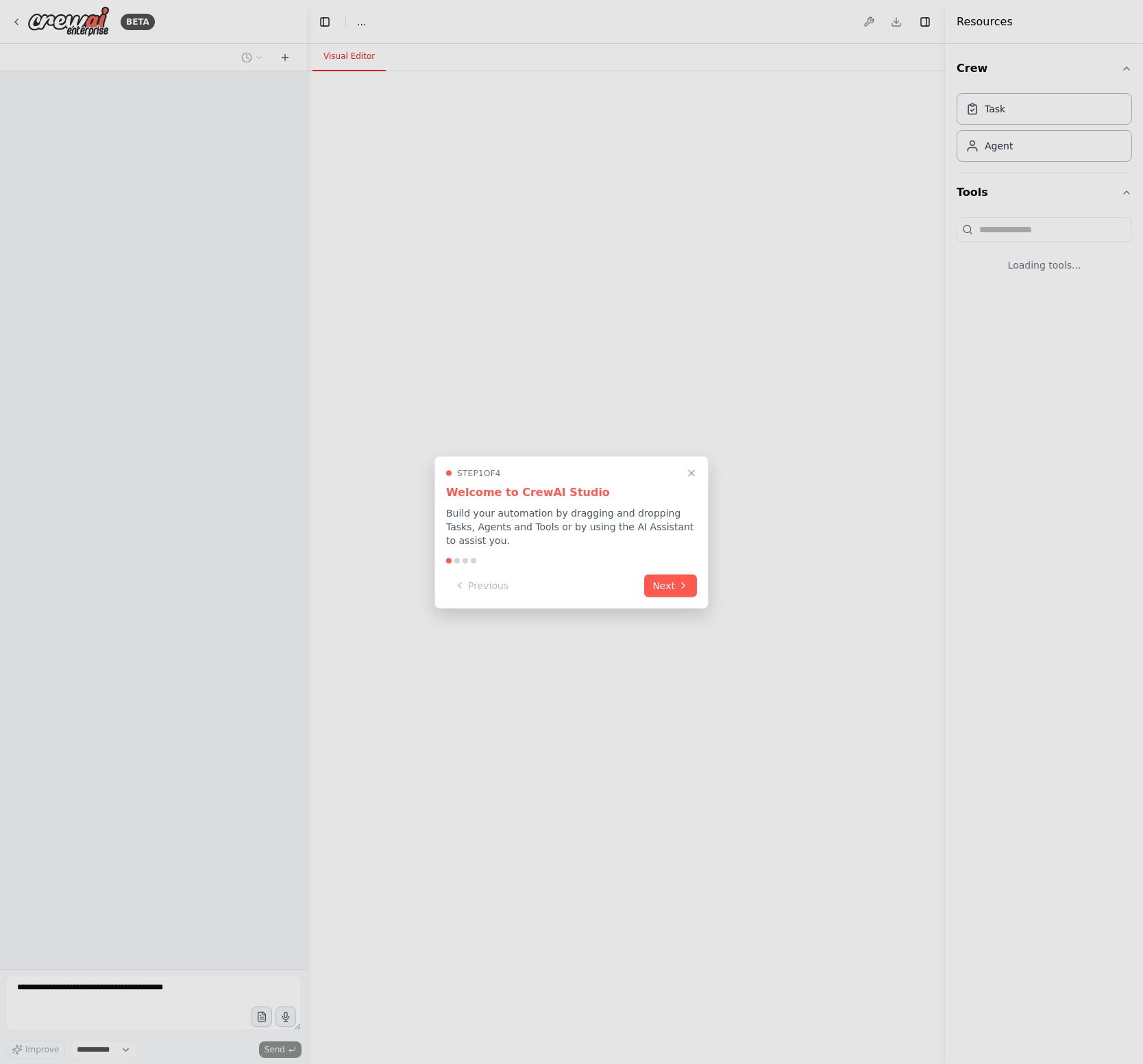
select select "****"
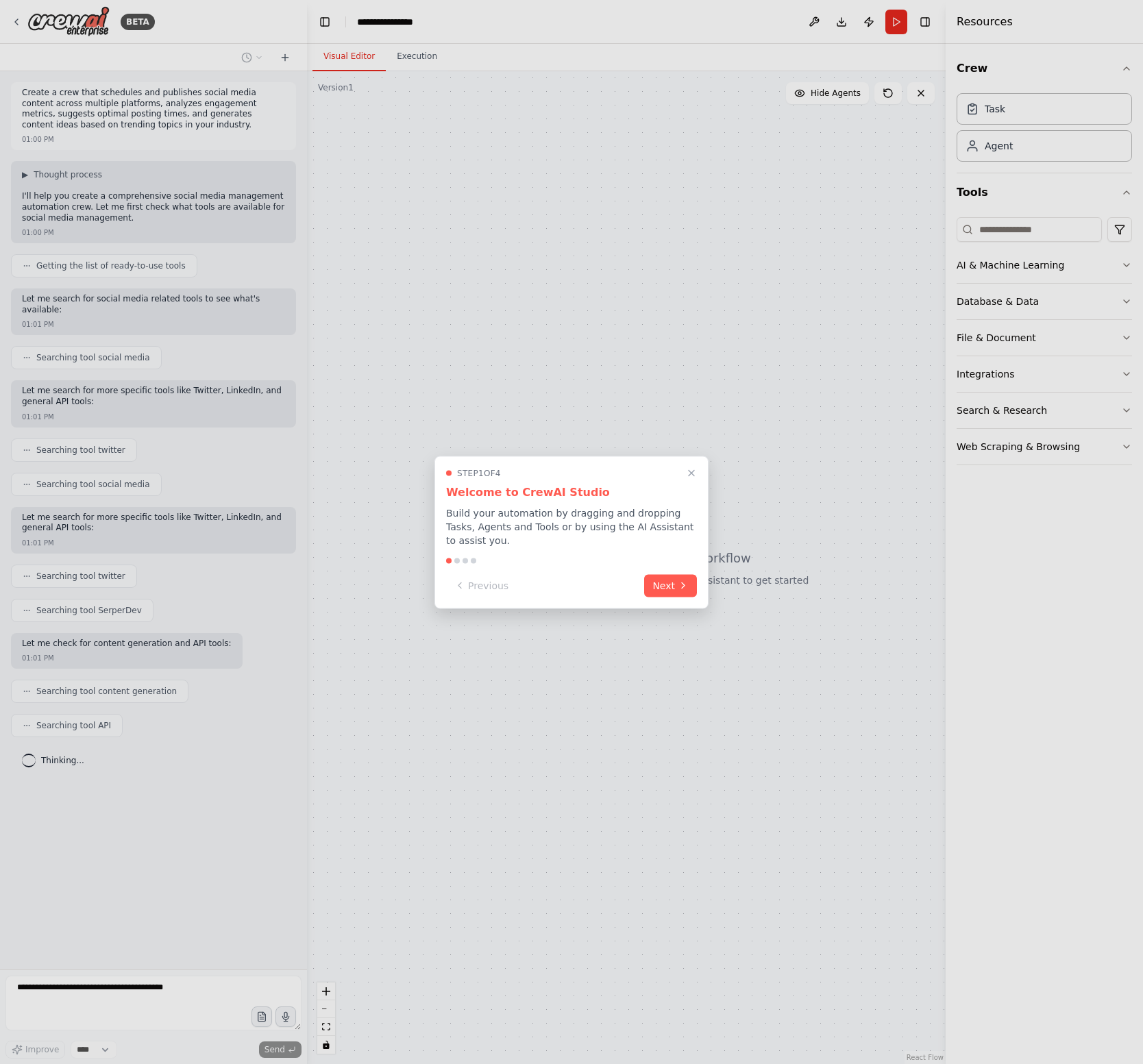
click at [408, 375] on div at bounding box center [571, 532] width 1143 height 1064
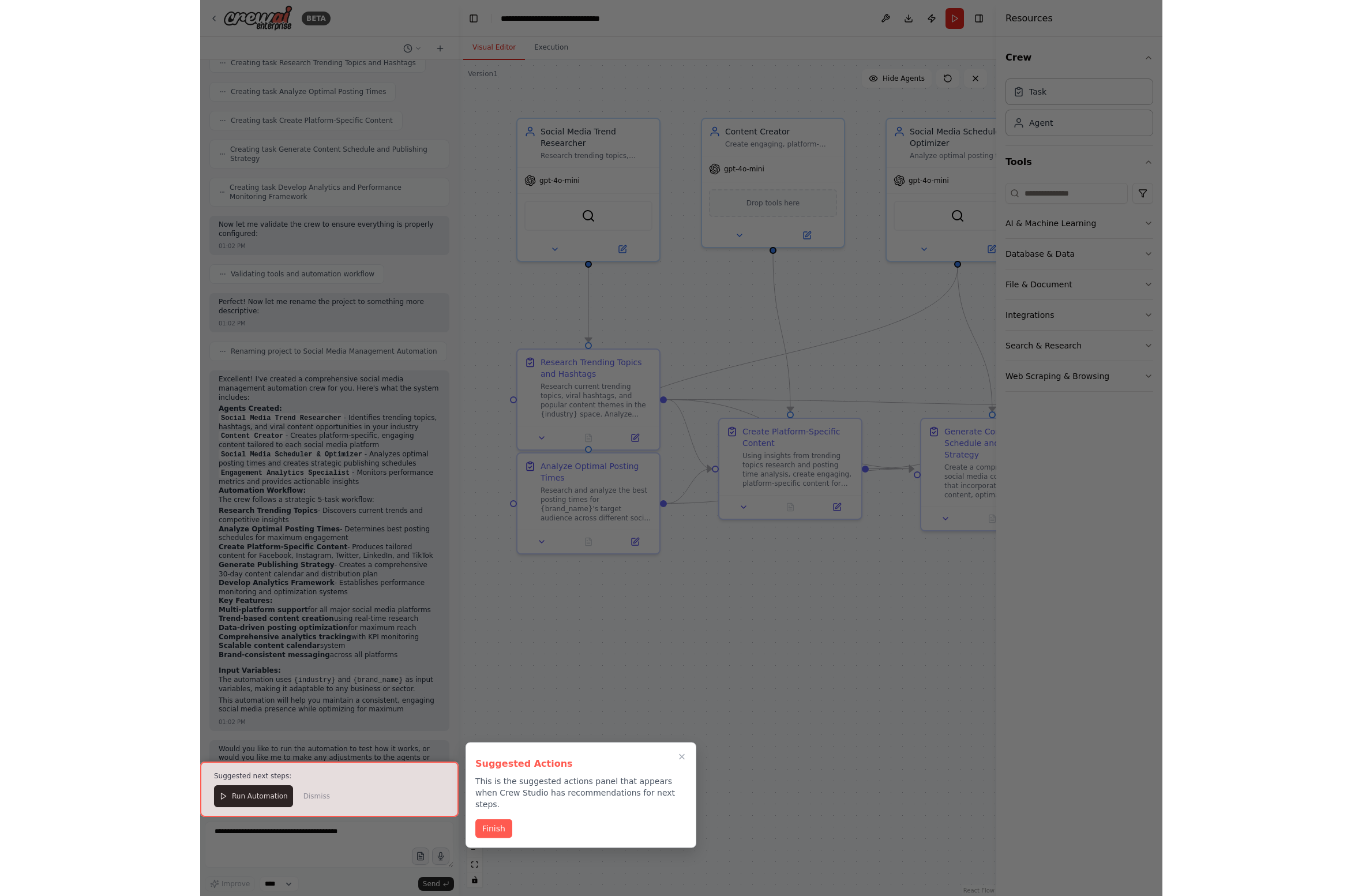
scroll to position [1057, 0]
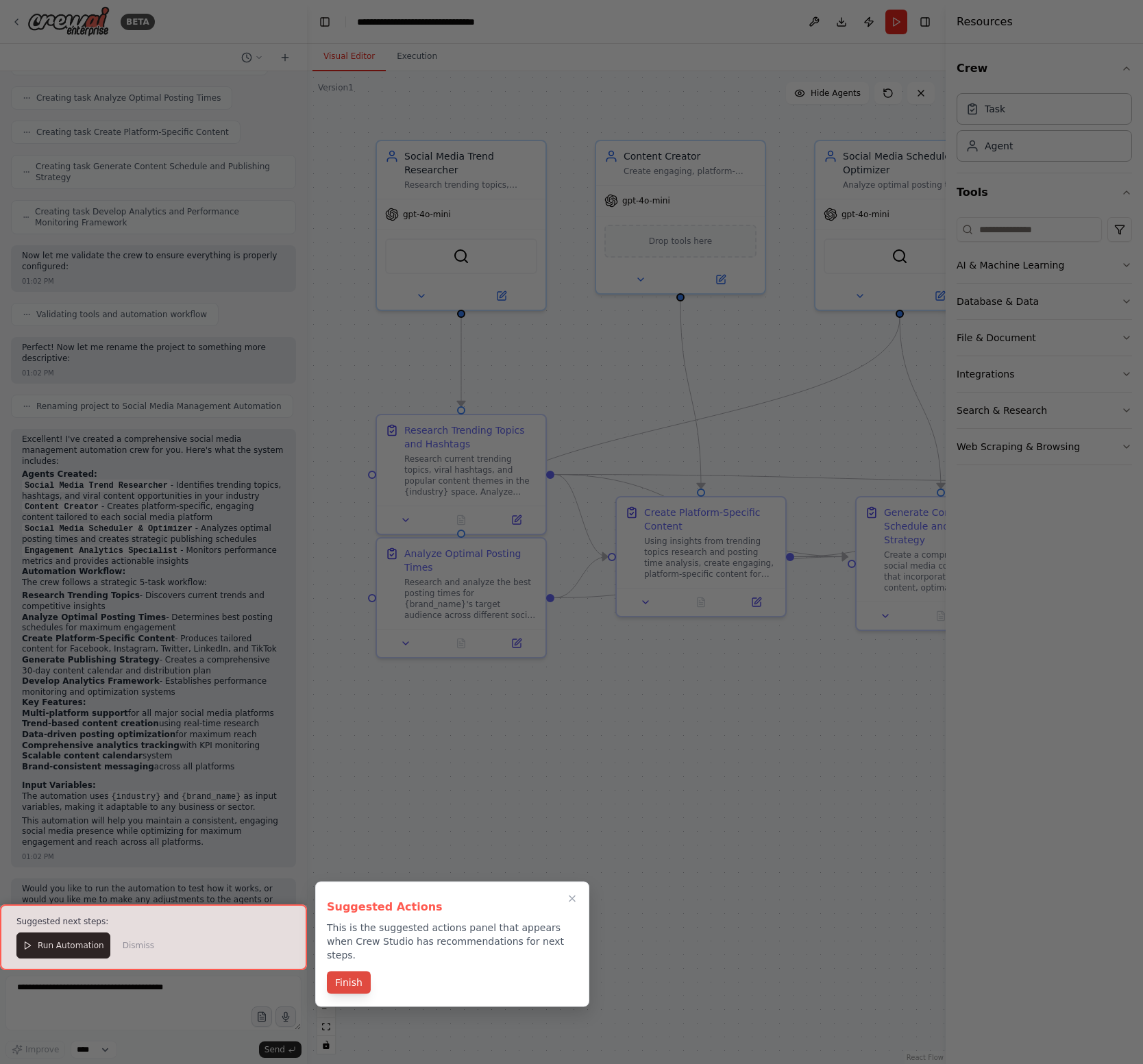
click at [357, 971] on button "Finish" at bounding box center [348, 983] width 44 height 23
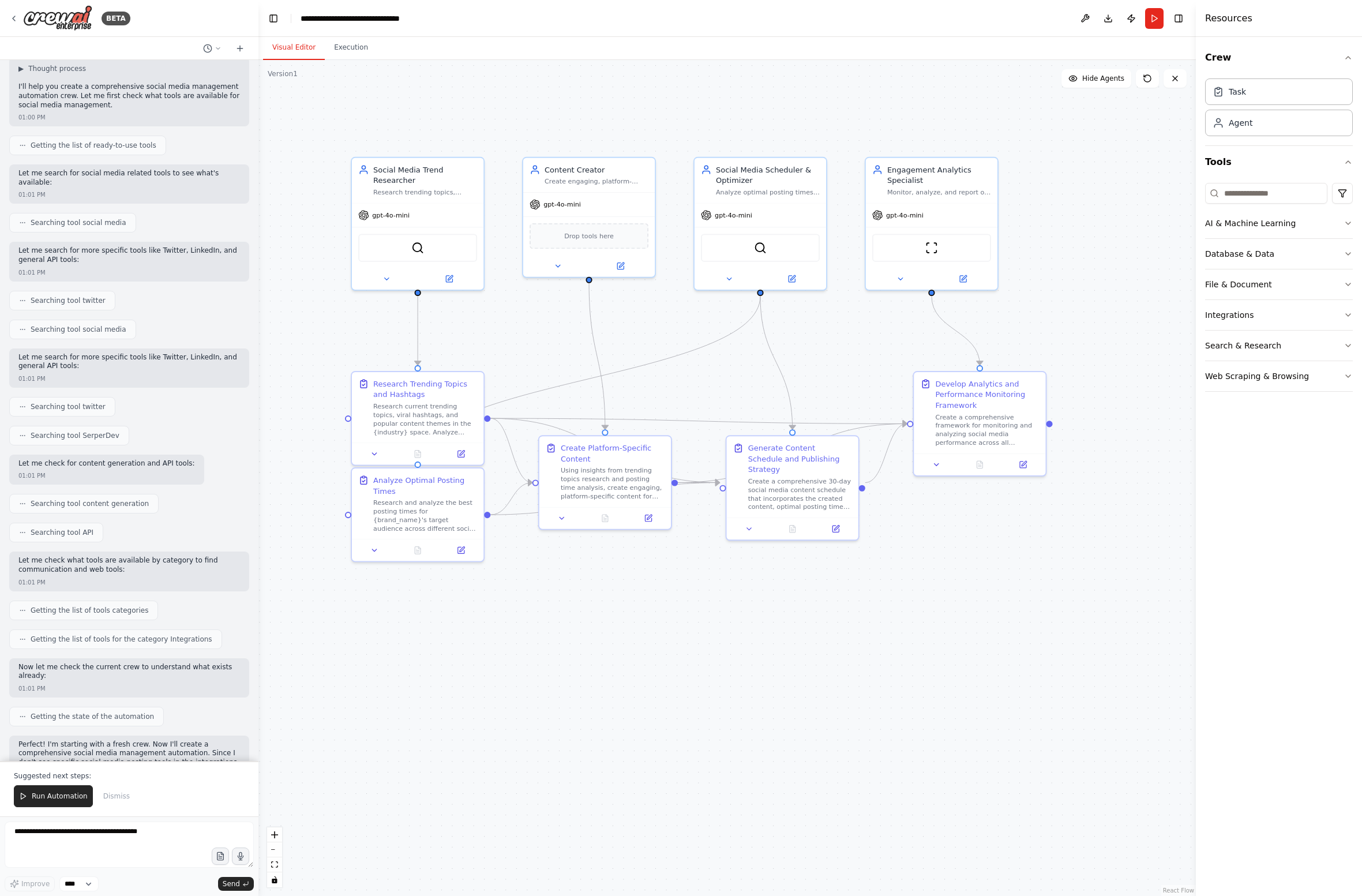
scroll to position [0, 0]
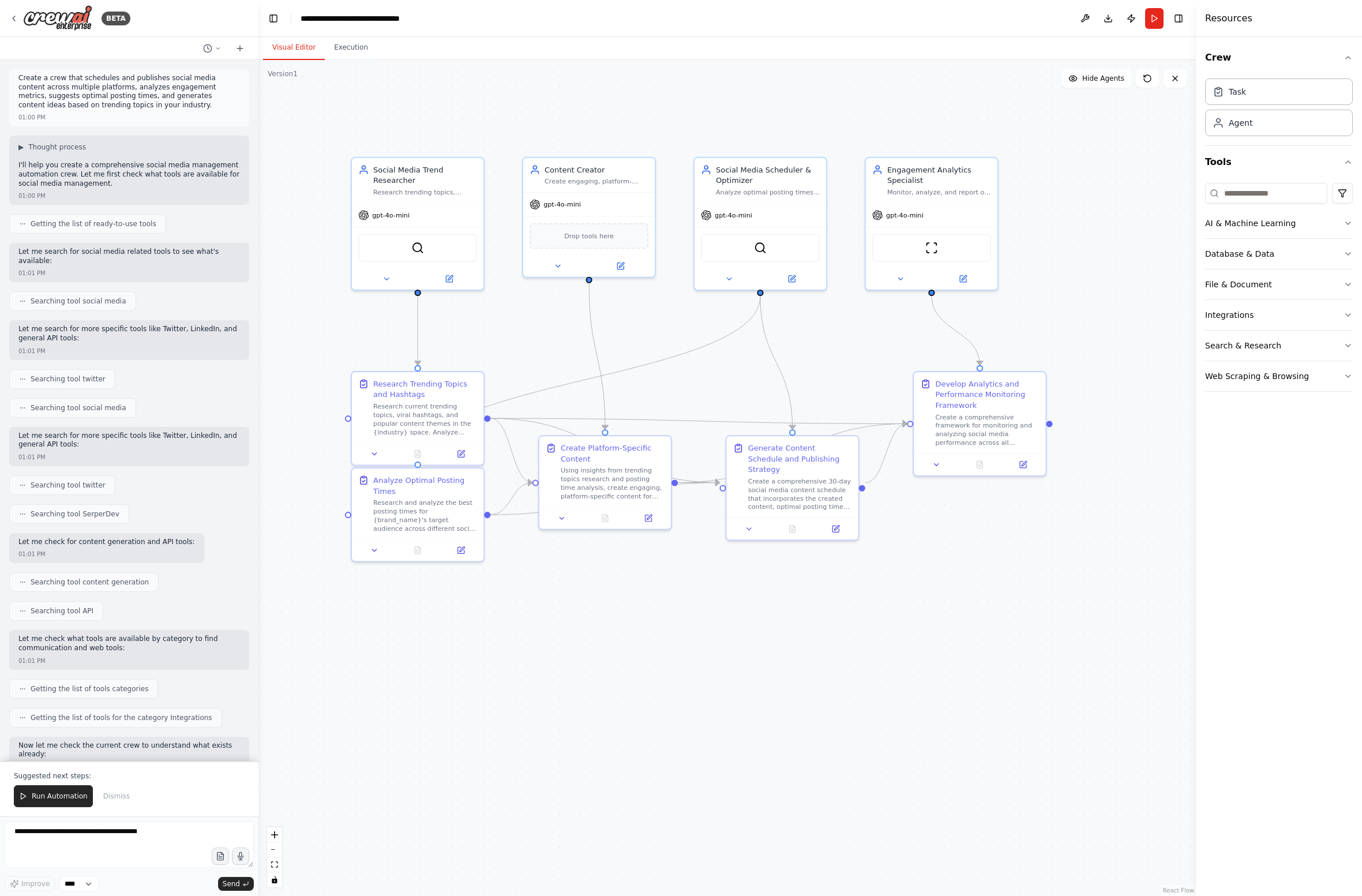
drag, startPoint x: 509, startPoint y: 768, endPoint x: 494, endPoint y: 791, distance: 27.5
click at [509, 768] on div ".deletable-edge-delete-btn { width: 20px; height: 20px; border: 0px solid #ffff…" at bounding box center [727, 478] width 938 height 836
click at [362, 53] on button "Execution" at bounding box center [351, 48] width 53 height 24
click at [300, 51] on button "Visual Editor" at bounding box center [293, 48] width 62 height 24
click at [794, 477] on div "Create a comprehensive 30-day social media content schedule that incorporates t…" at bounding box center [800, 491] width 104 height 34
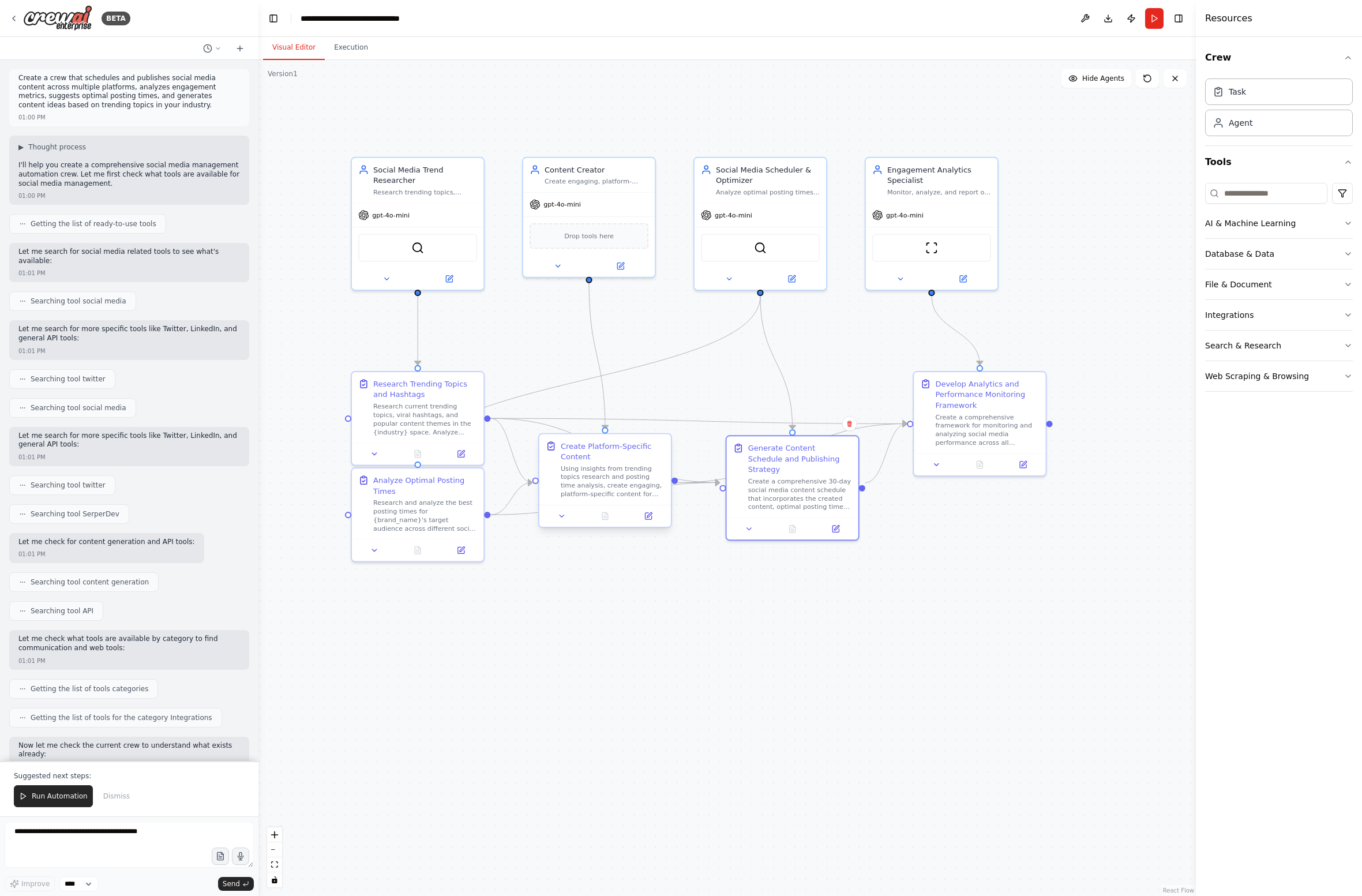
click at [617, 488] on div "Using insights from trending topics research and posting time analysis, create …" at bounding box center [612, 480] width 104 height 34
click at [430, 432] on div "Research current trending topics, viral hashtags, and popular content themes in…" at bounding box center [425, 417] width 104 height 34
click at [421, 533] on div "Analyze Optimal Posting Times Research and analyze the best posting times for {…" at bounding box center [418, 502] width 131 height 71
click at [962, 316] on icon "button" at bounding box center [1348, 315] width 5 height 2
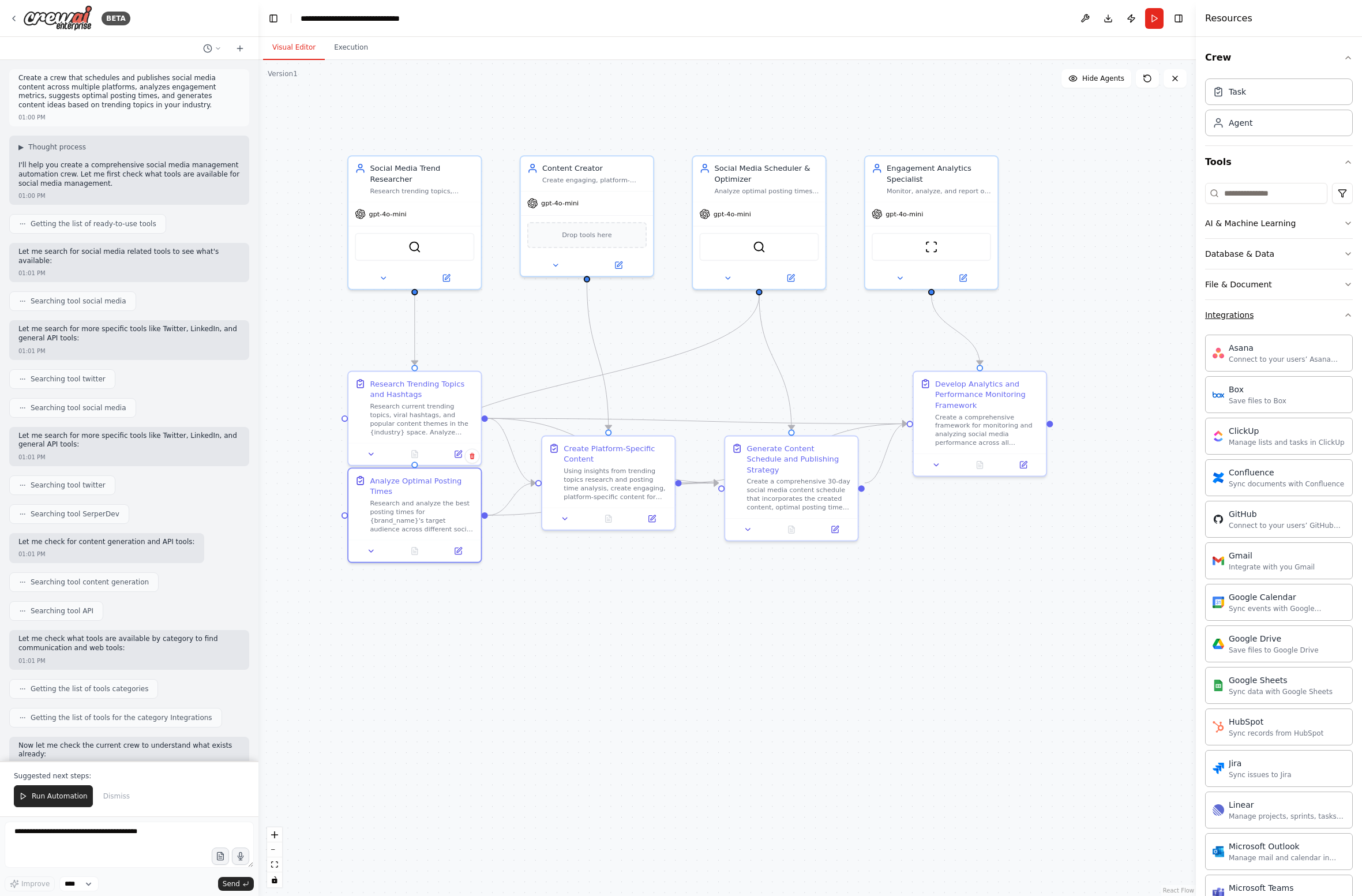
click at [962, 315] on icon "button" at bounding box center [1348, 315] width 9 height 9
